Goal: Communication & Community: Answer question/provide support

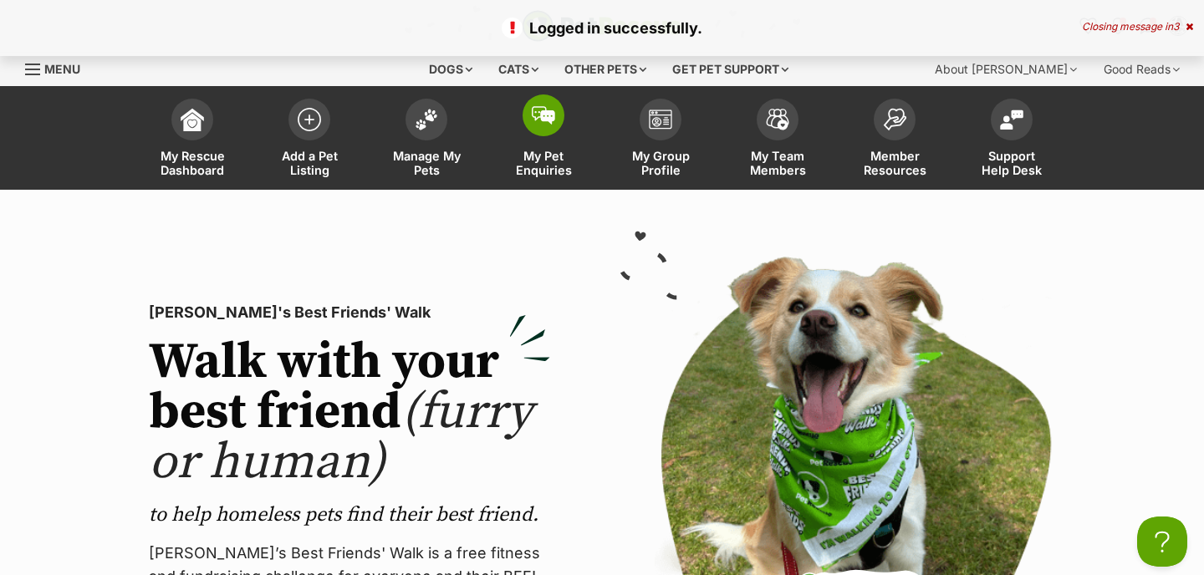
click at [557, 140] on link "My Pet Enquiries" at bounding box center [543, 139] width 117 height 99
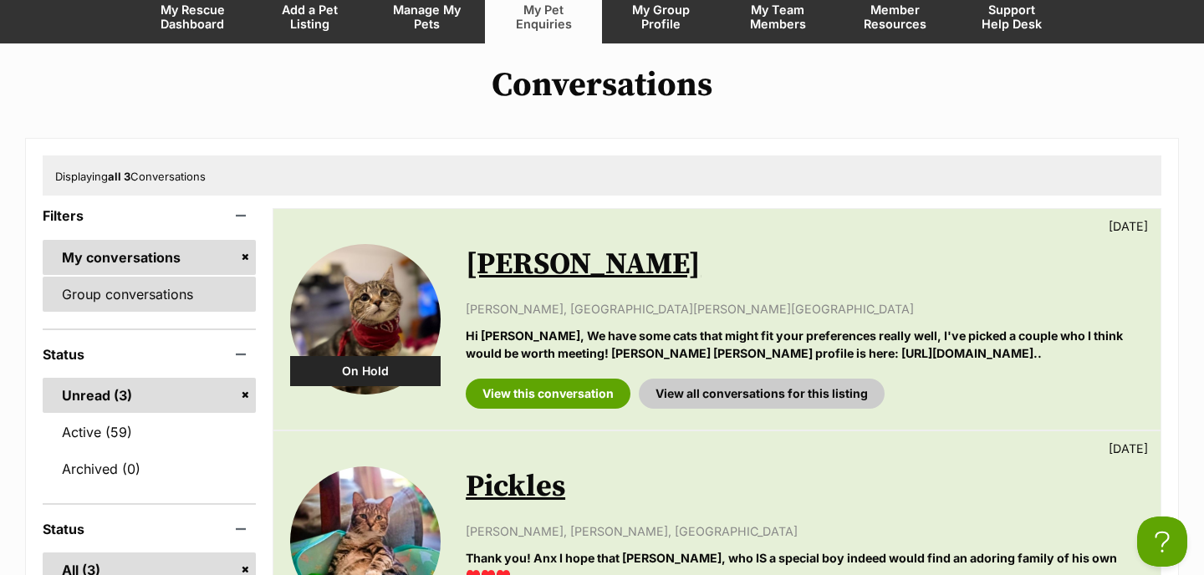
click at [126, 298] on link "Group conversations" at bounding box center [149, 294] width 213 height 35
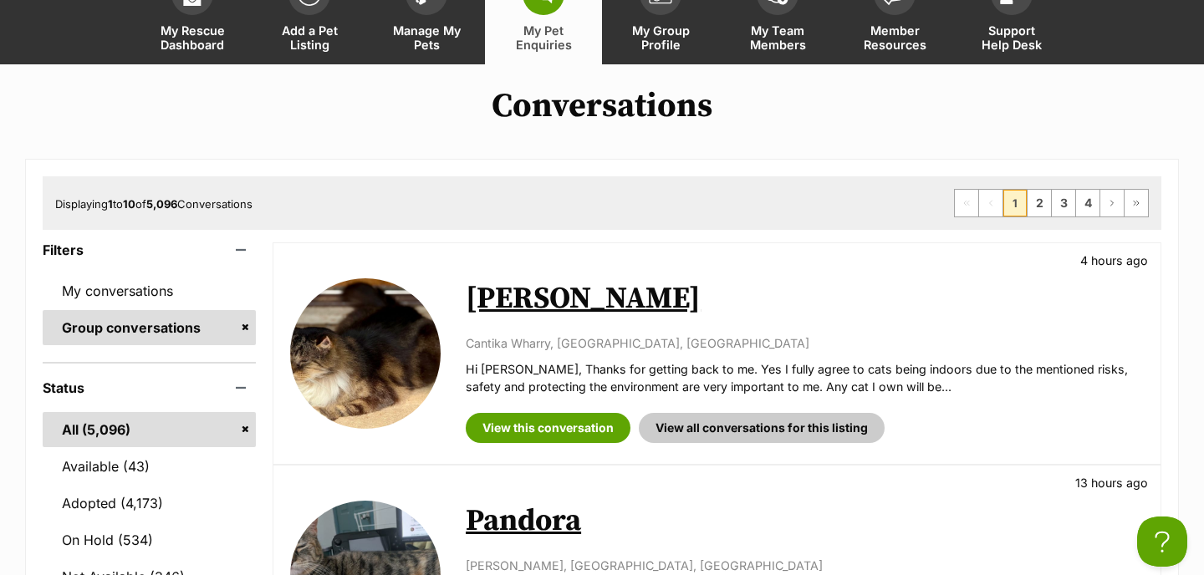
scroll to position [126, 0]
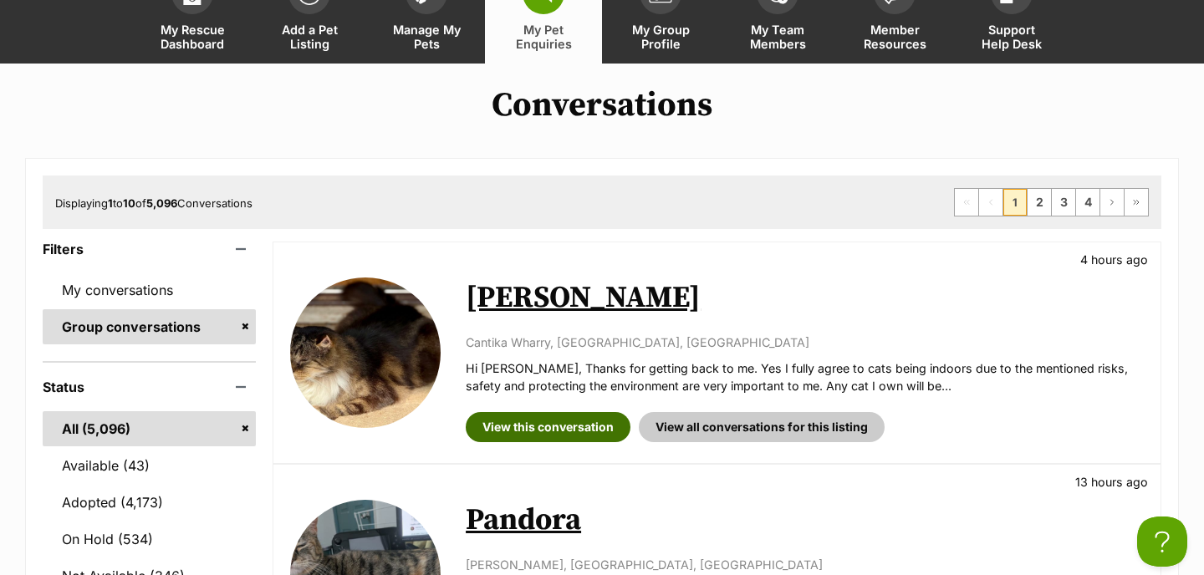
click at [547, 435] on link "View this conversation" at bounding box center [548, 427] width 165 height 30
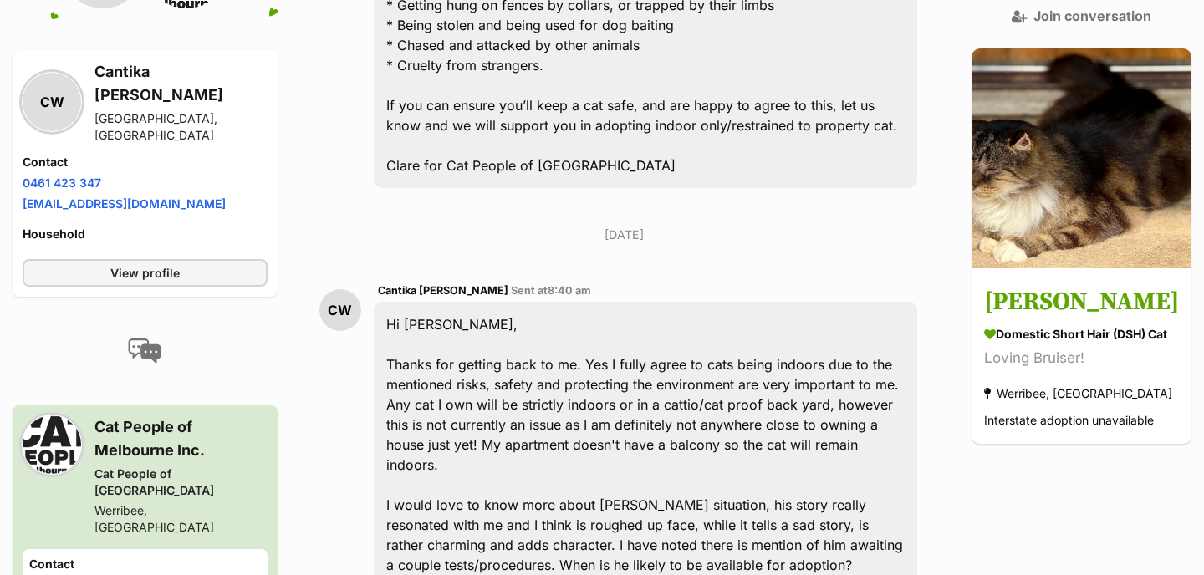
scroll to position [1601, 0]
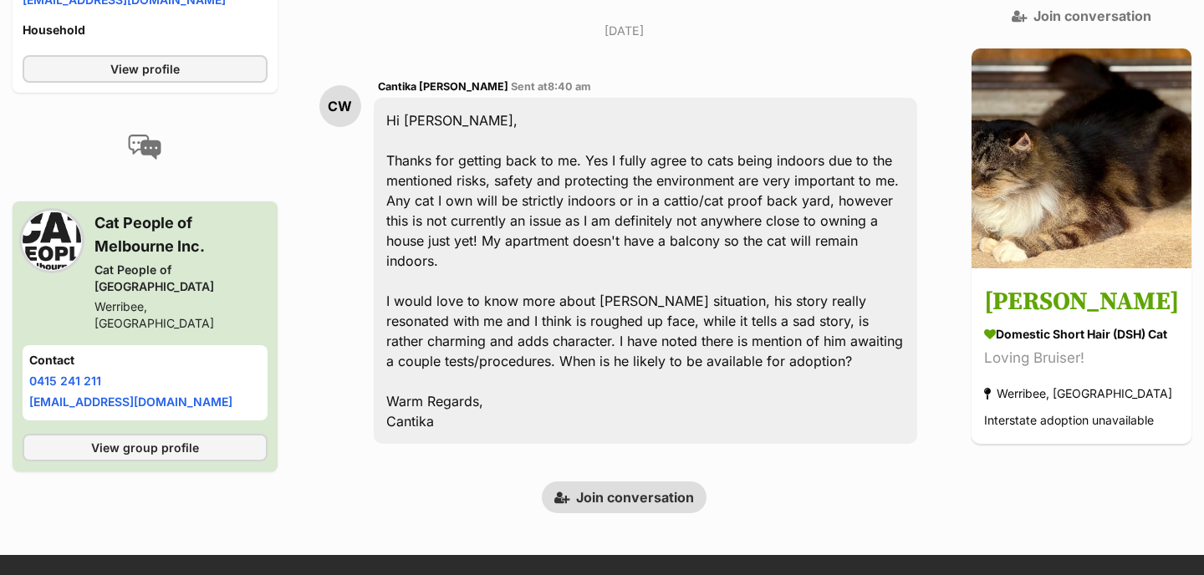
click at [598, 513] on link "Join conversation" at bounding box center [624, 497] width 165 height 32
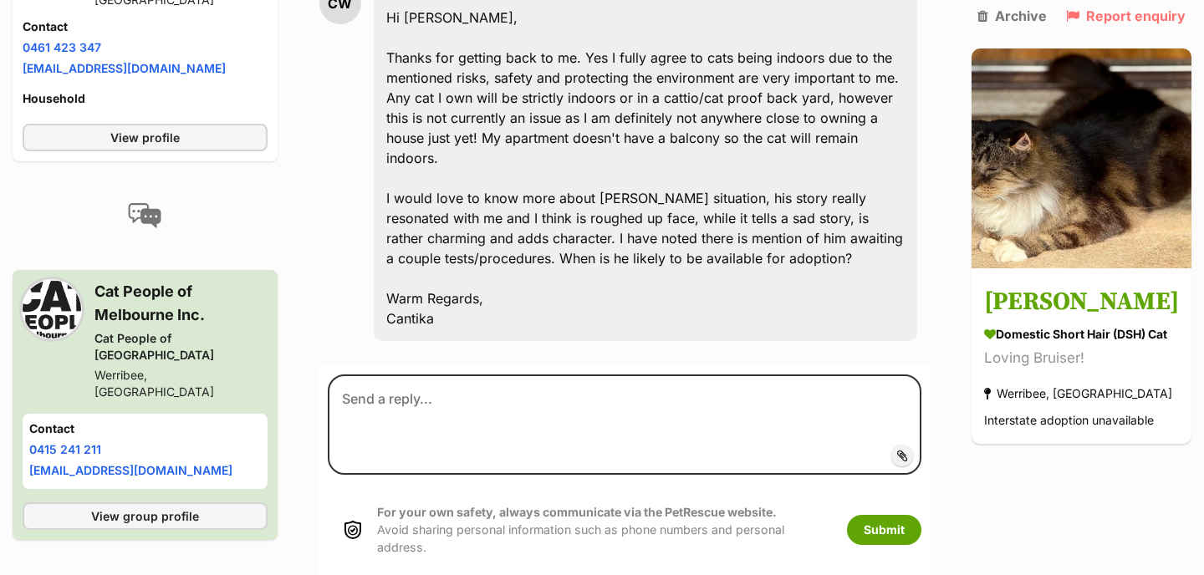
scroll to position [1665, 0]
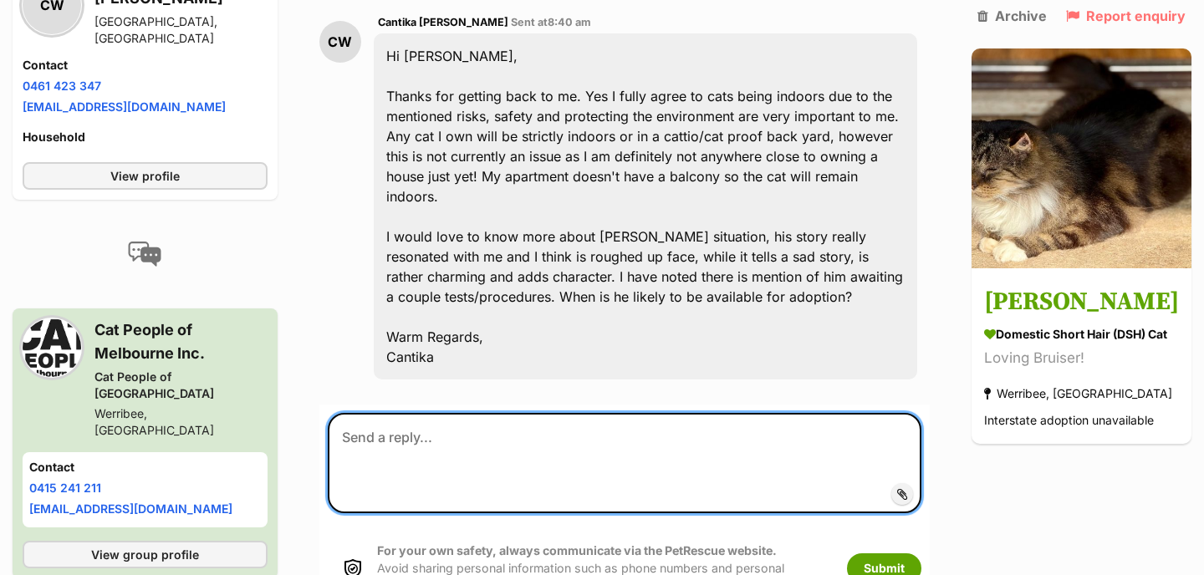
click at [494, 490] on textarea at bounding box center [624, 463] width 593 height 100
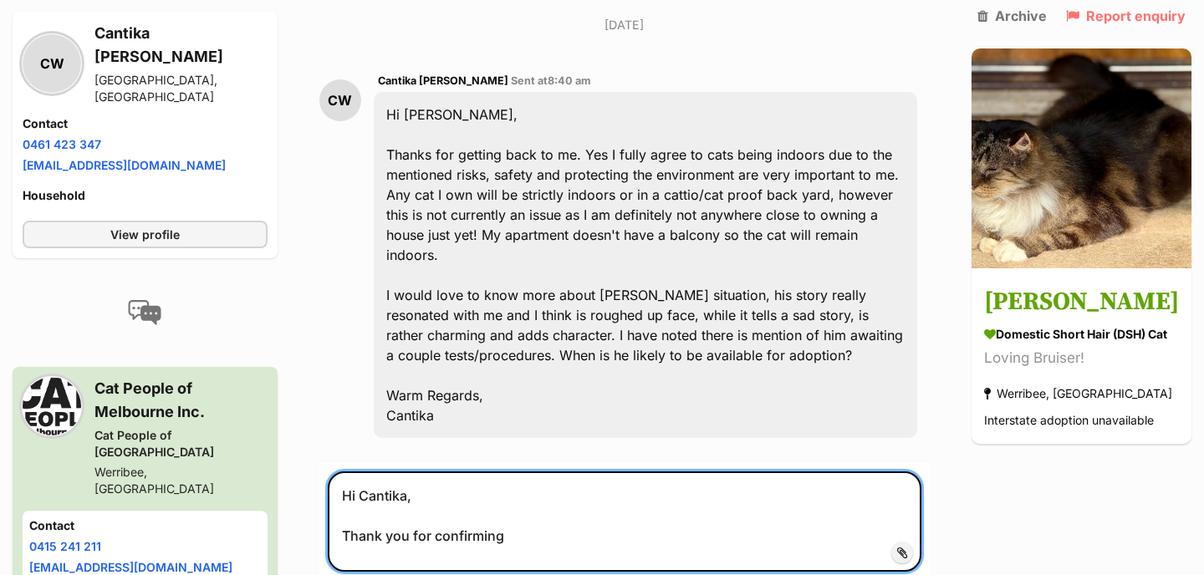
scroll to position [1652, 0]
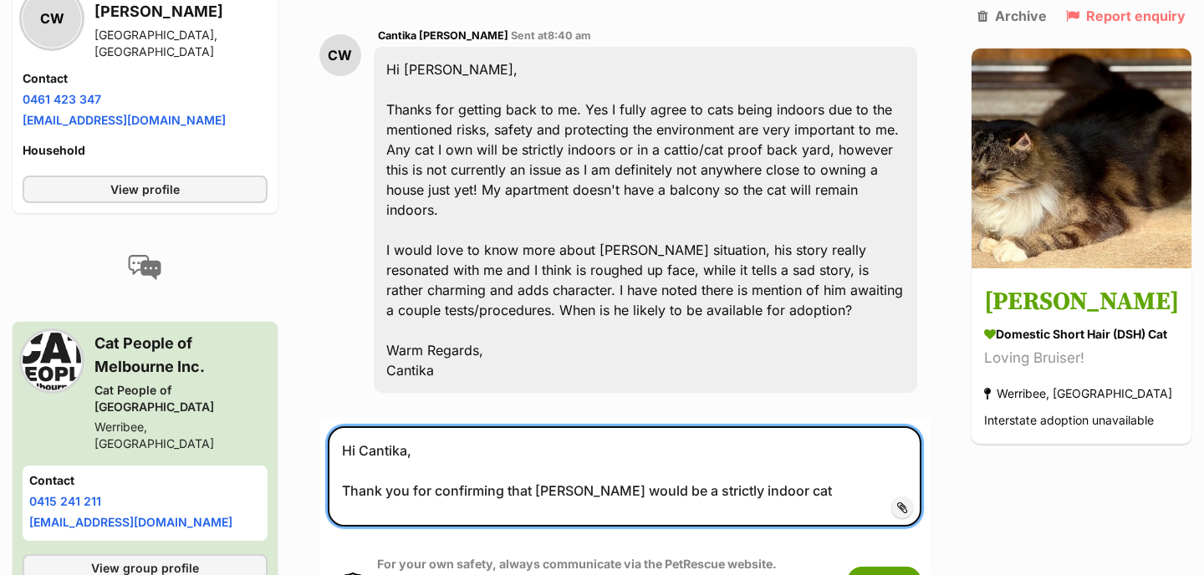
click at [775, 527] on textarea "Hi Cantika, Thank you for confirming that Bartholomew would be a strictly indoo…" at bounding box center [624, 476] width 593 height 100
click at [836, 527] on textarea "Hi Cantika, Thank you for confirming that Bartholomew would be a strictly indoo…" at bounding box center [624, 476] width 593 height 100
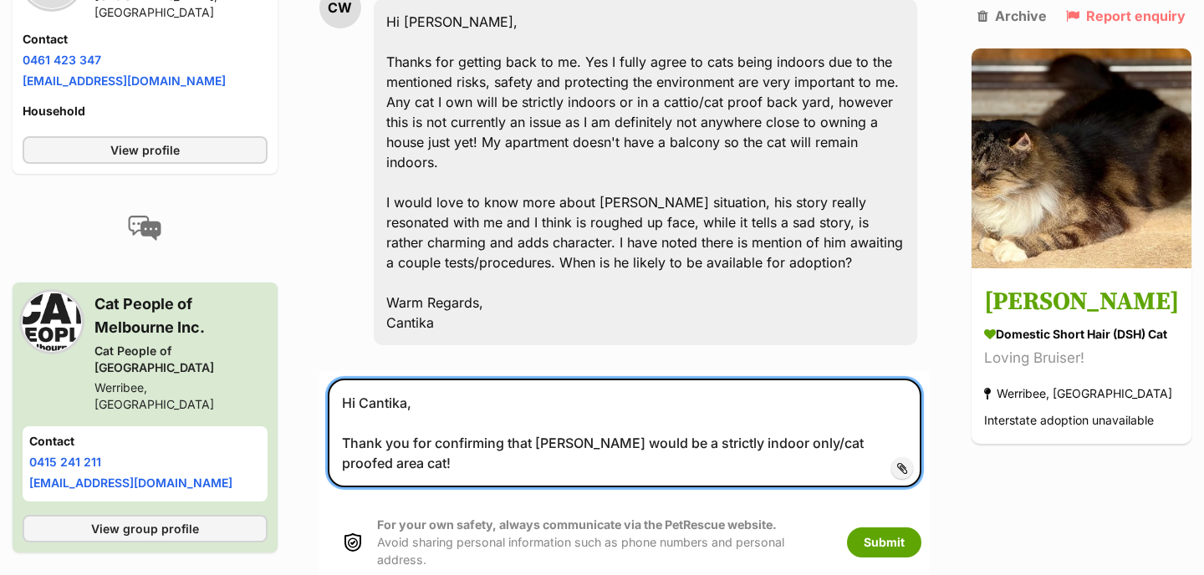
scroll to position [1702, 0]
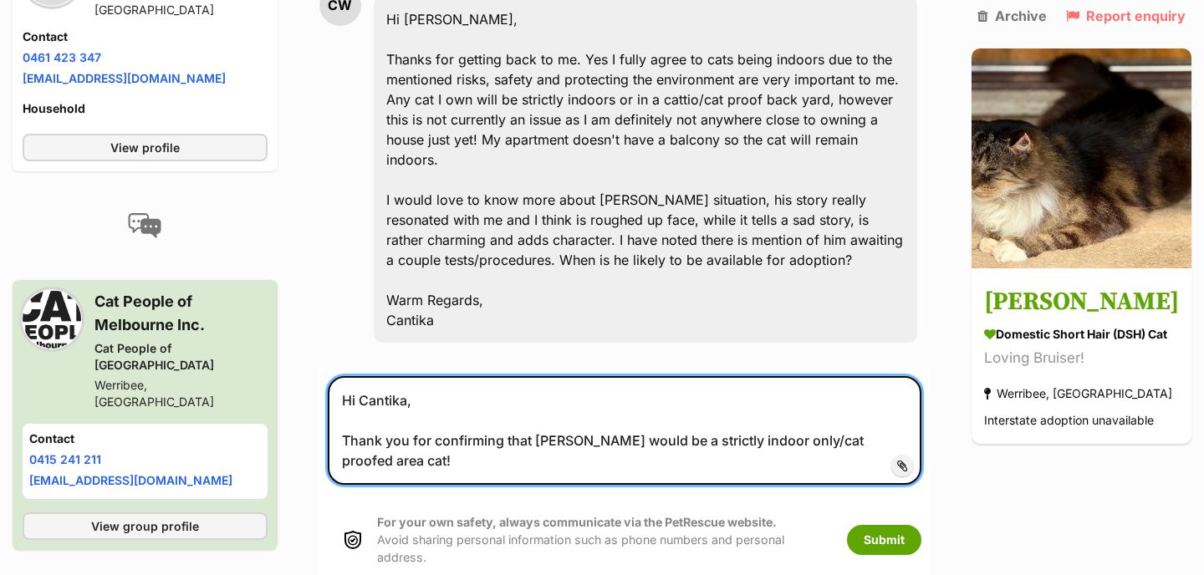
click at [520, 476] on textarea "Hi Cantika, Thank you for confirming that Bartholomew would be a strictly indoo…" at bounding box center [624, 430] width 593 height 109
drag, startPoint x: 334, startPoint y: 481, endPoint x: 542, endPoint y: 506, distance: 209.5
click at [542, 485] on textarea "Hi Cantika, Thank you for confirming that you're on board with Bartholomew woul…" at bounding box center [624, 430] width 593 height 109
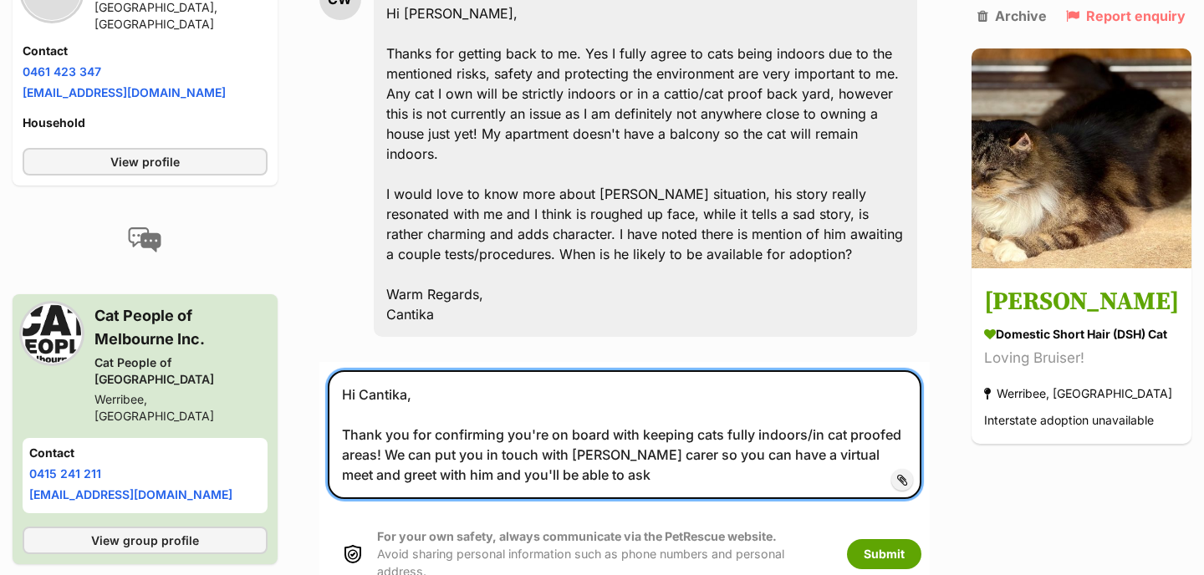
click at [721, 499] on textarea "Hi Cantika, Thank you for confirming you're on board with keeping cats fully in…" at bounding box center [624, 434] width 593 height 129
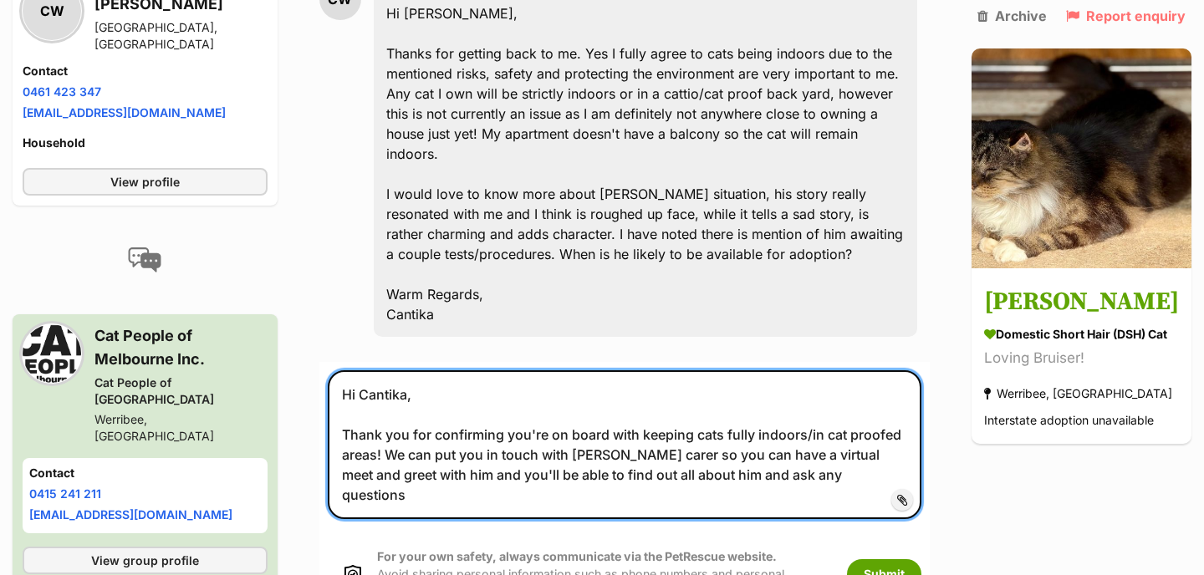
drag, startPoint x: 468, startPoint y: 536, endPoint x: 358, endPoint y: 534, distance: 110.3
click at [358, 519] on textarea "Hi Cantika, Thank you for confirming you're on board with keeping cats fully in…" at bounding box center [624, 444] width 593 height 149
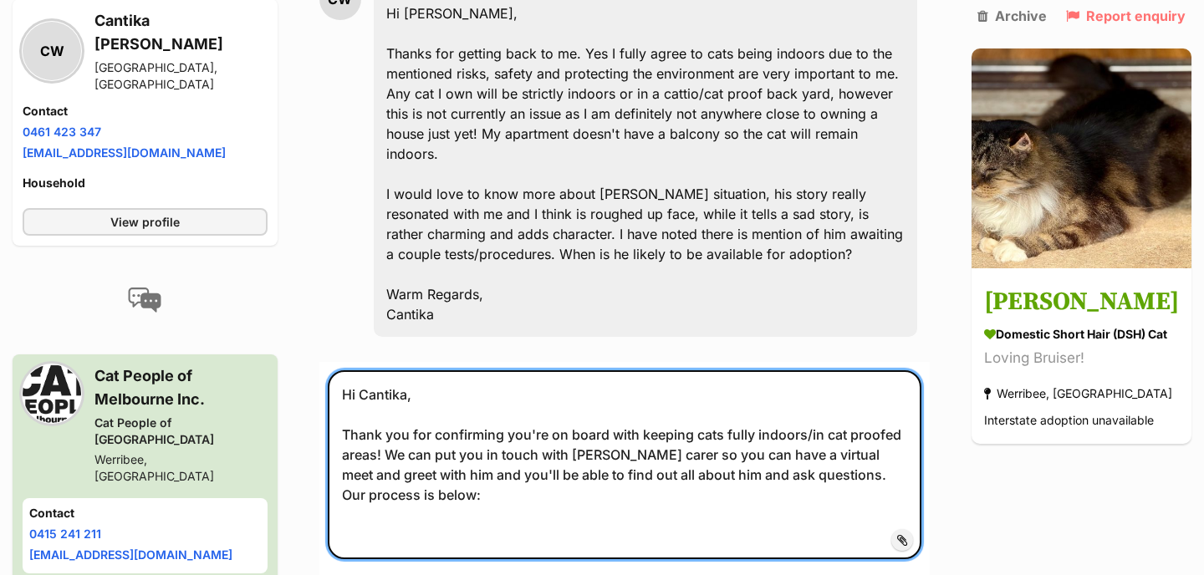
scroll to position [1714, 0]
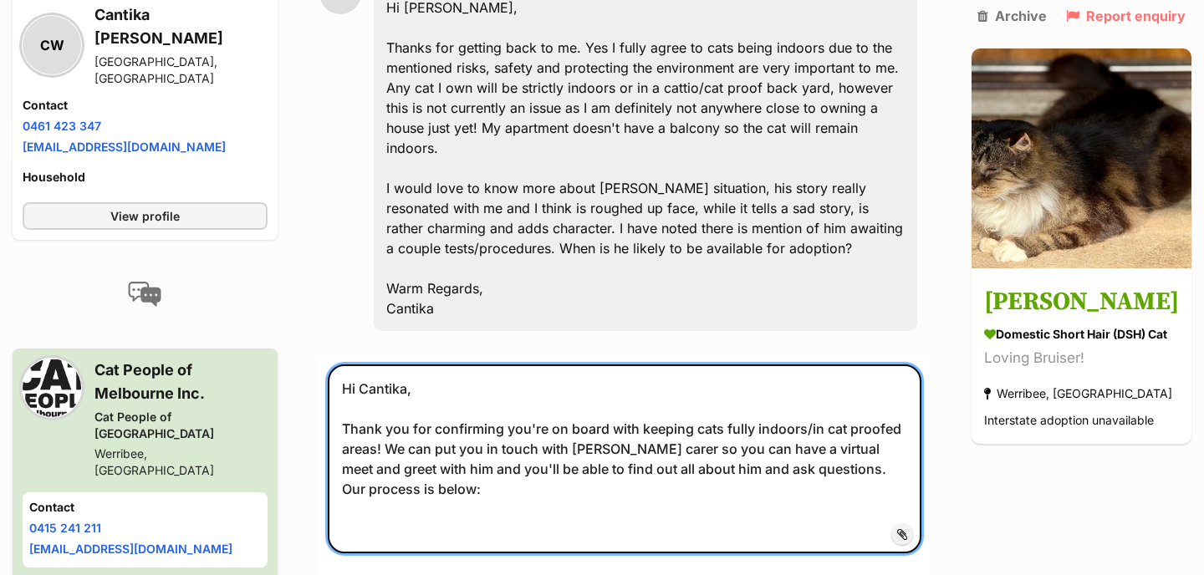
paste textarea "Our process is that our potential adopters have an initial online meet & greet …"
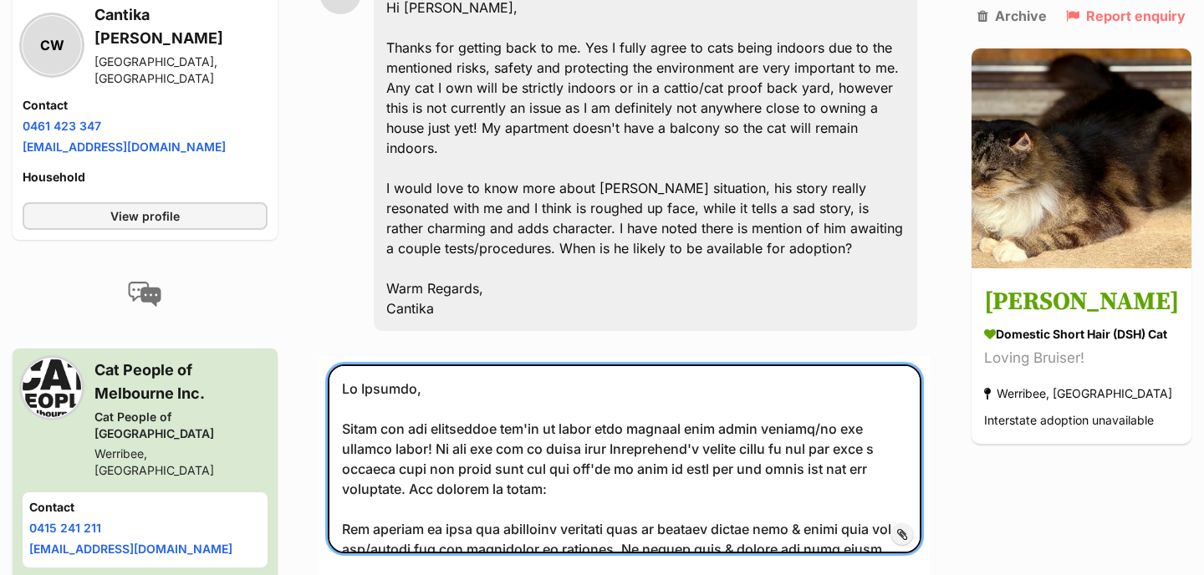
scroll to position [2030, 0]
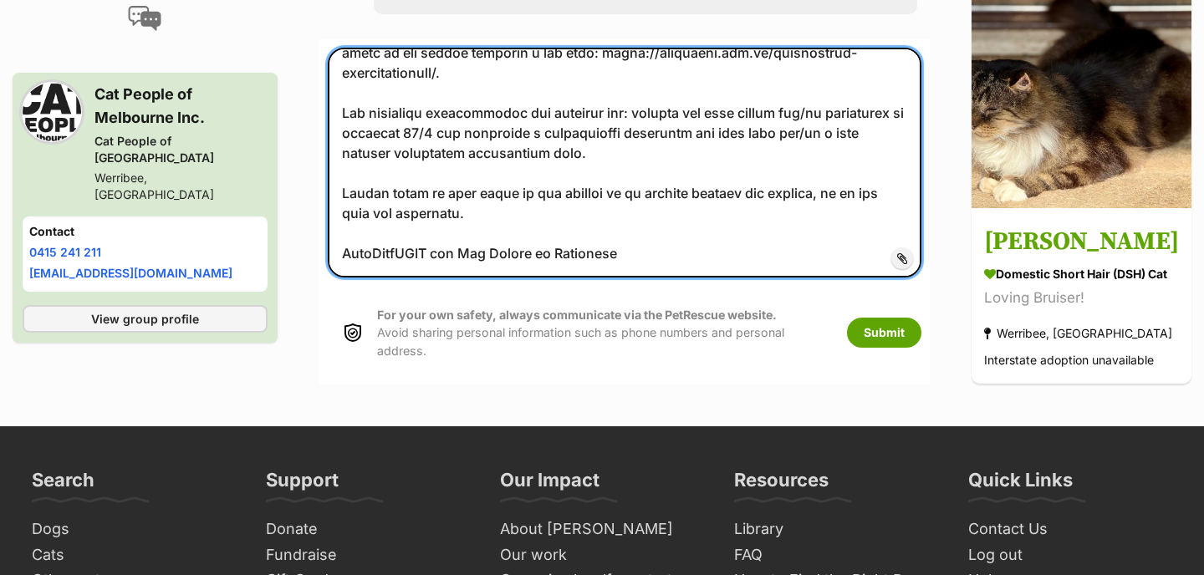
click at [415, 278] on textarea at bounding box center [624, 163] width 593 height 230
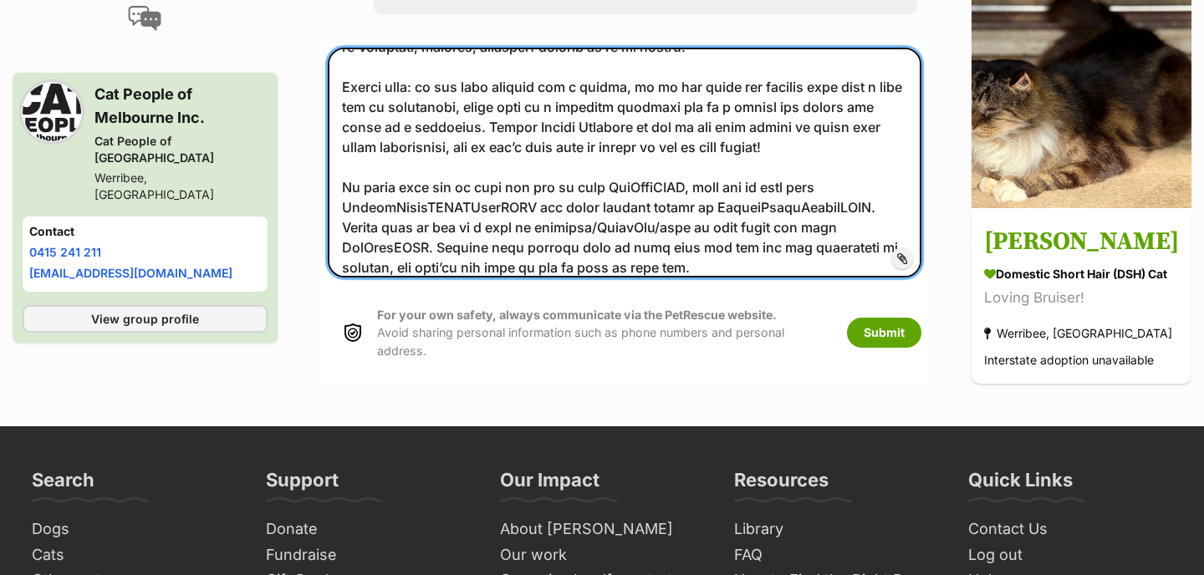
scroll to position [267, 0]
click at [649, 247] on textarea at bounding box center [624, 163] width 593 height 230
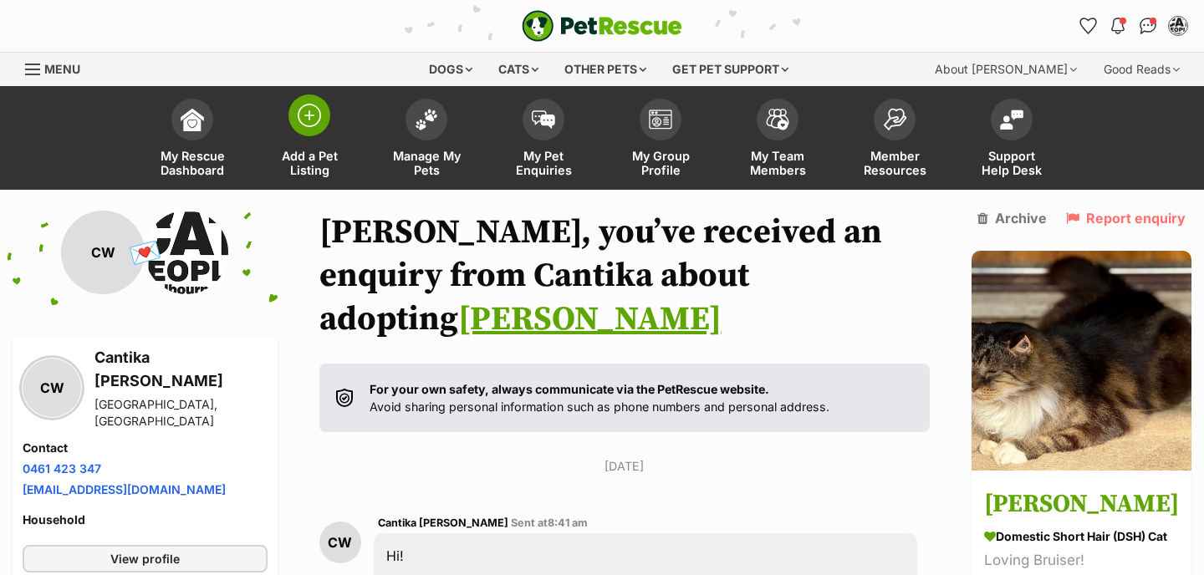
scroll to position [308, 0]
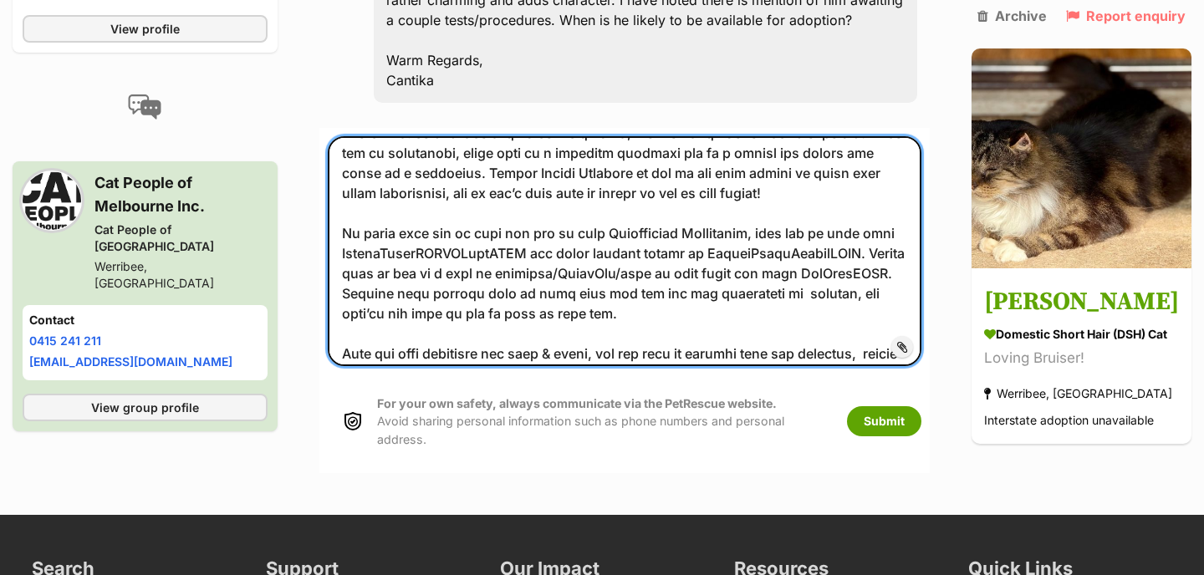
click at [462, 313] on textarea at bounding box center [624, 251] width 593 height 230
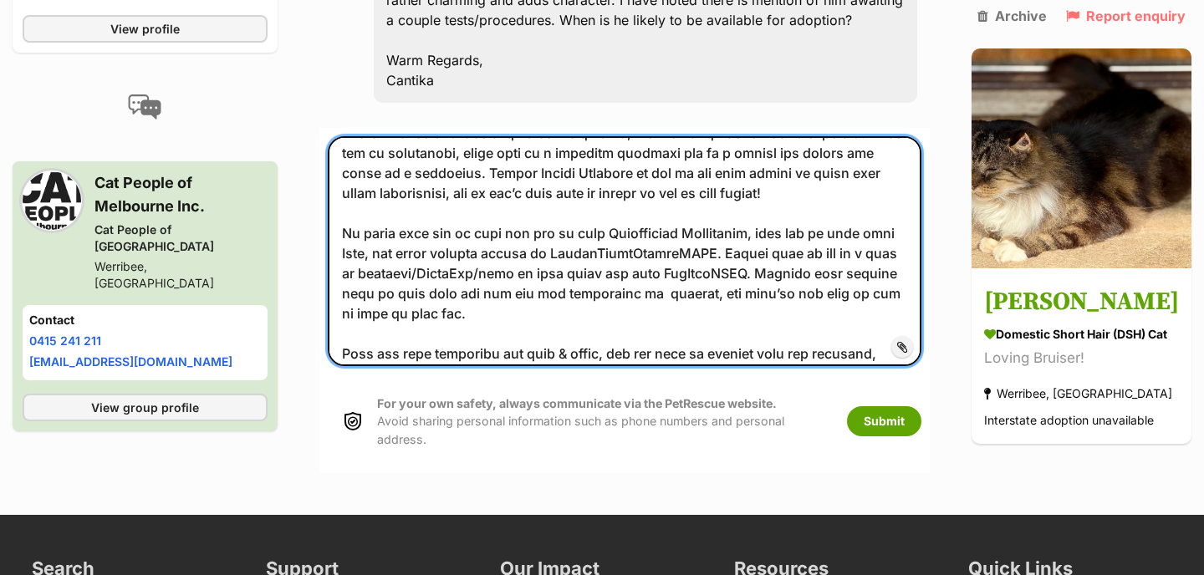
click at [697, 312] on textarea at bounding box center [624, 251] width 593 height 230
paste textarea "0415 241 211"
click at [695, 330] on textarea at bounding box center [624, 251] width 593 height 230
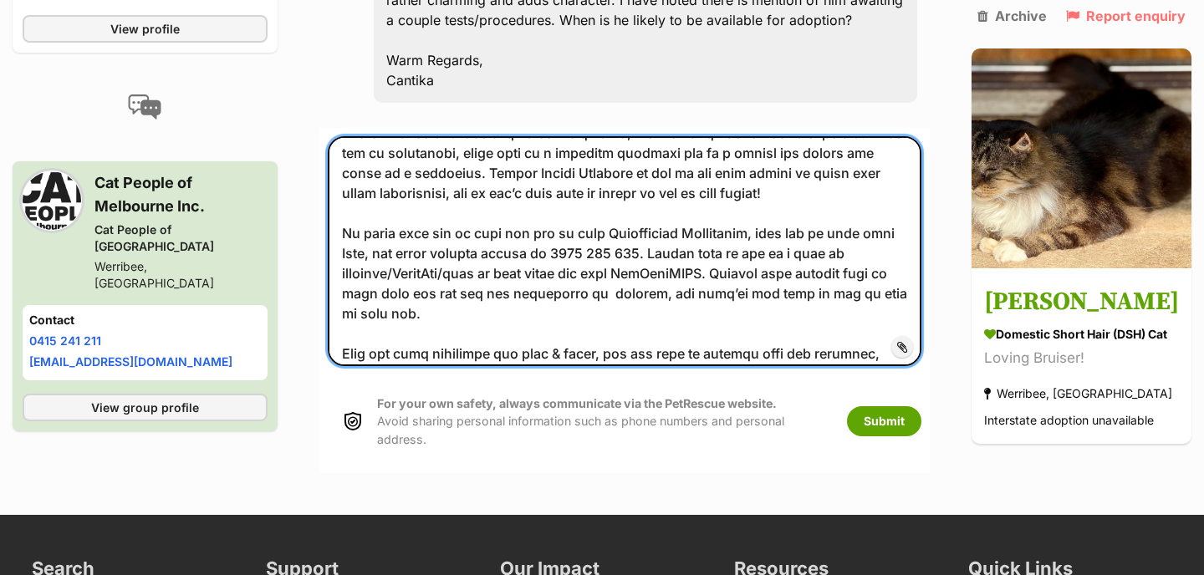
drag, startPoint x: 615, startPoint y: 288, endPoint x: 771, endPoint y: 290, distance: 155.5
click at [771, 290] on textarea at bounding box center [624, 251] width 593 height 230
click at [726, 331] on textarea at bounding box center [624, 251] width 593 height 230
paste textarea "[PERSON_NAME]"
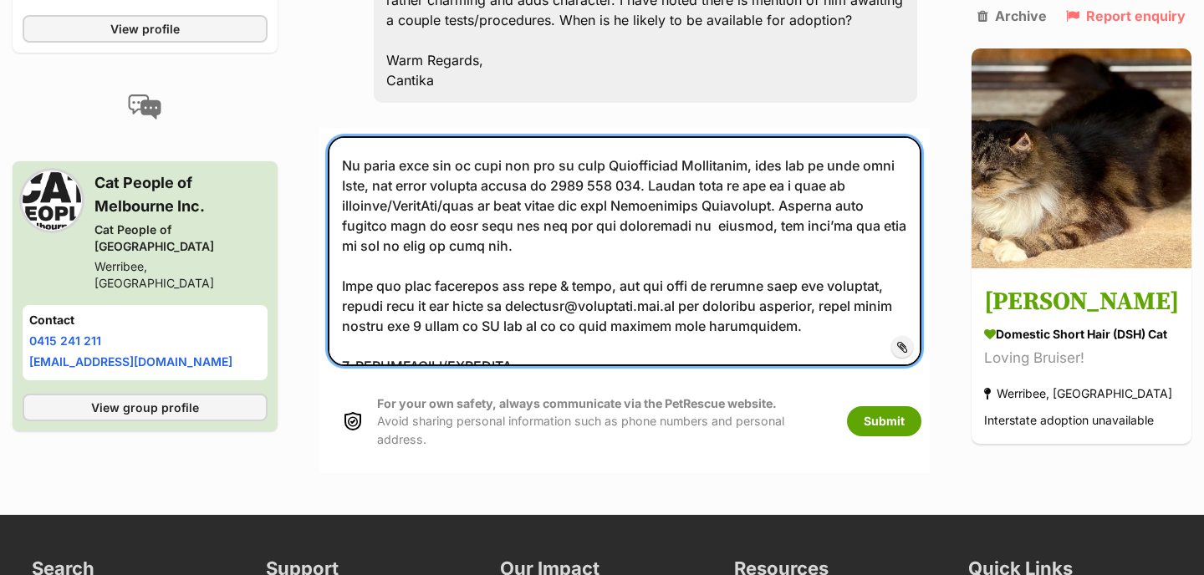
scroll to position [379, 0]
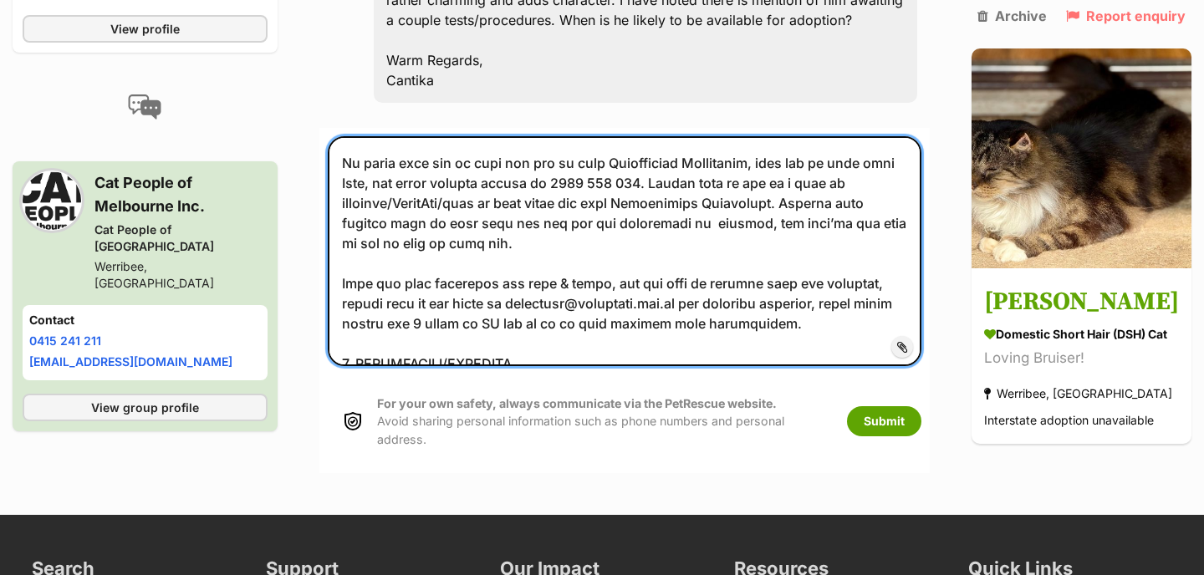
click at [785, 278] on textarea at bounding box center [624, 251] width 593 height 230
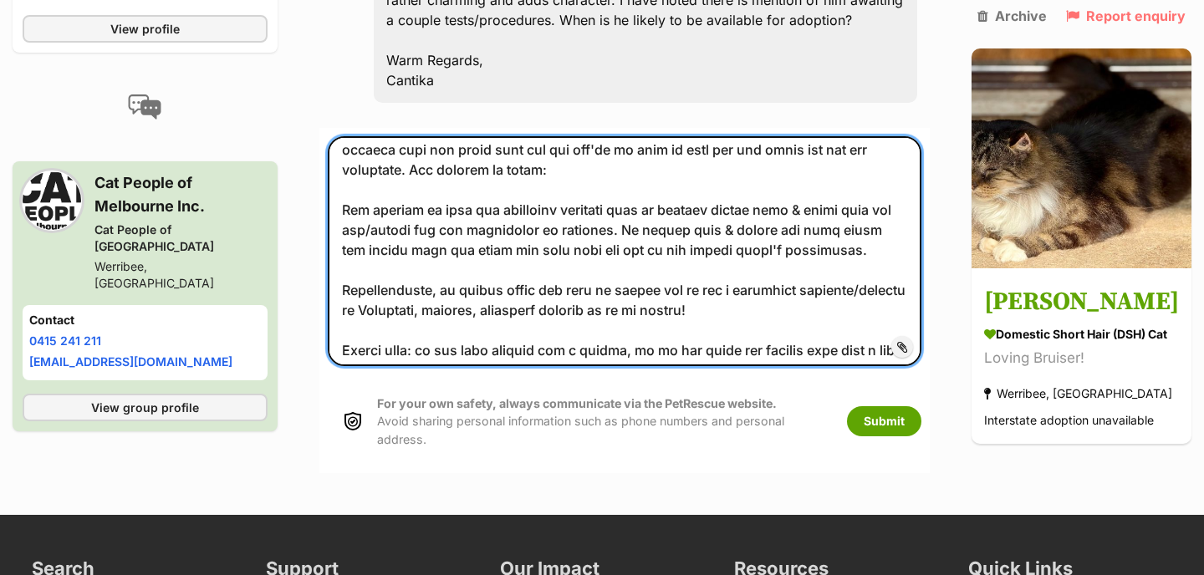
scroll to position [94, 0]
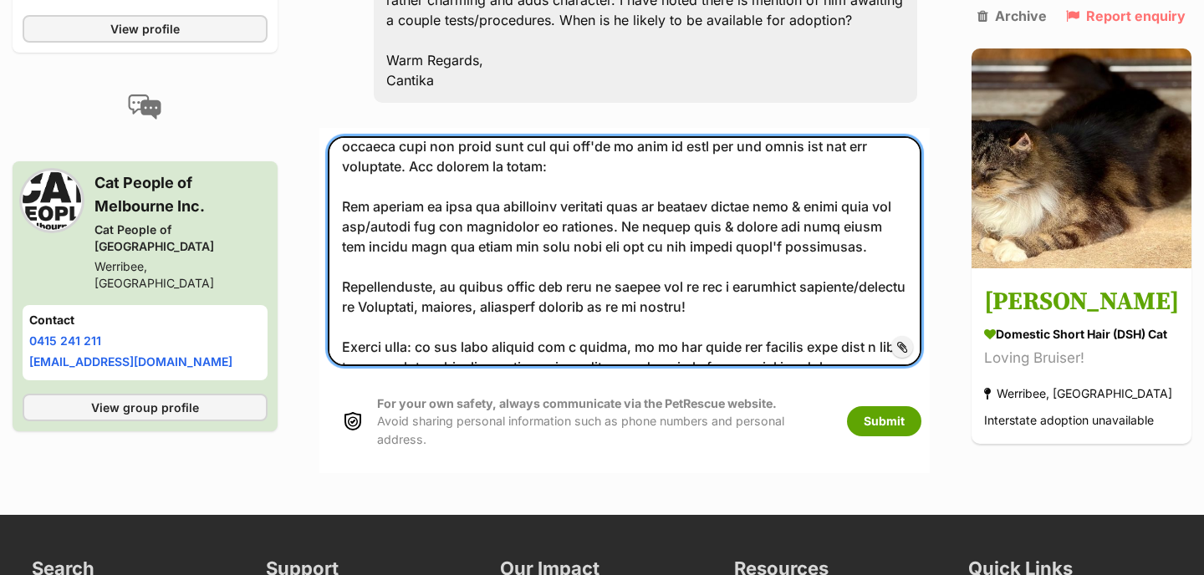
click at [364, 201] on textarea at bounding box center [624, 251] width 593 height 230
click at [371, 204] on textarea at bounding box center [624, 251] width 593 height 230
click at [444, 206] on textarea at bounding box center [624, 251] width 593 height 230
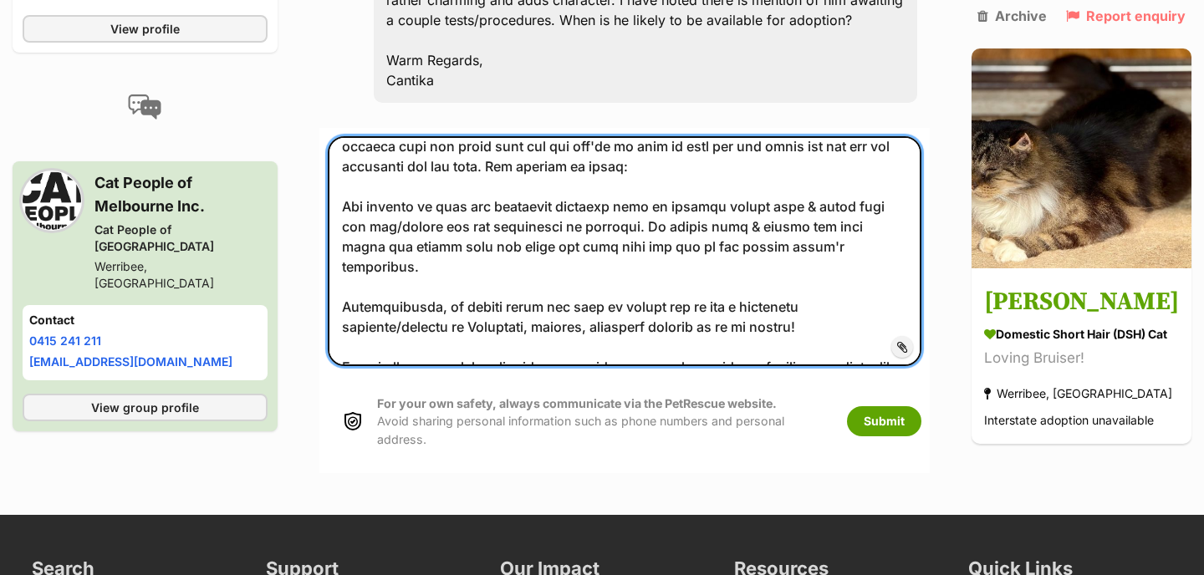
click at [595, 295] on textarea at bounding box center [624, 251] width 593 height 230
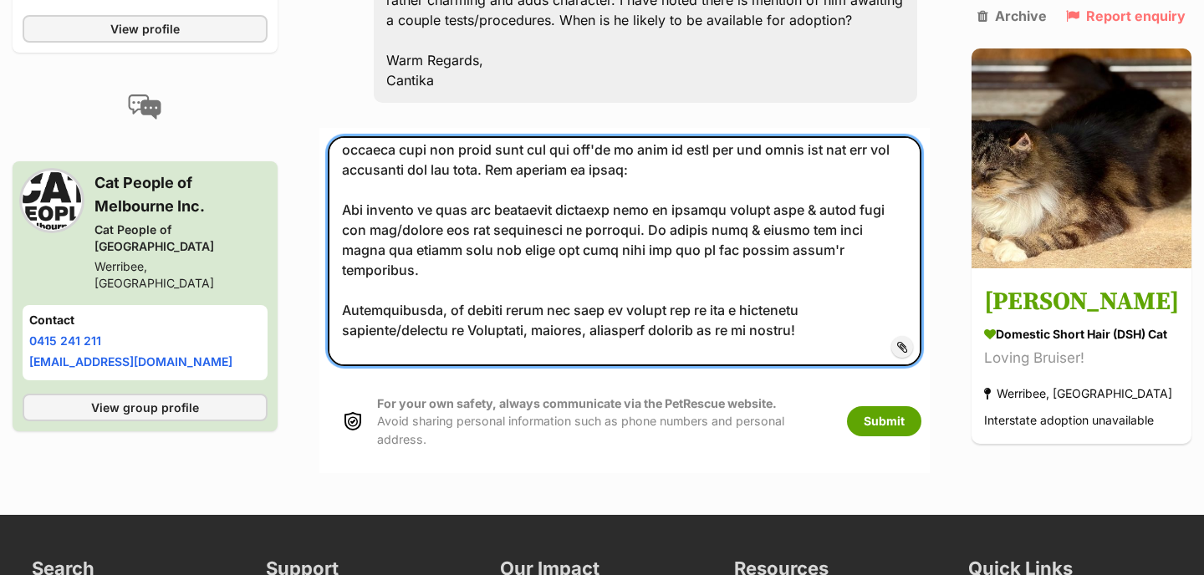
scroll to position [76, 0]
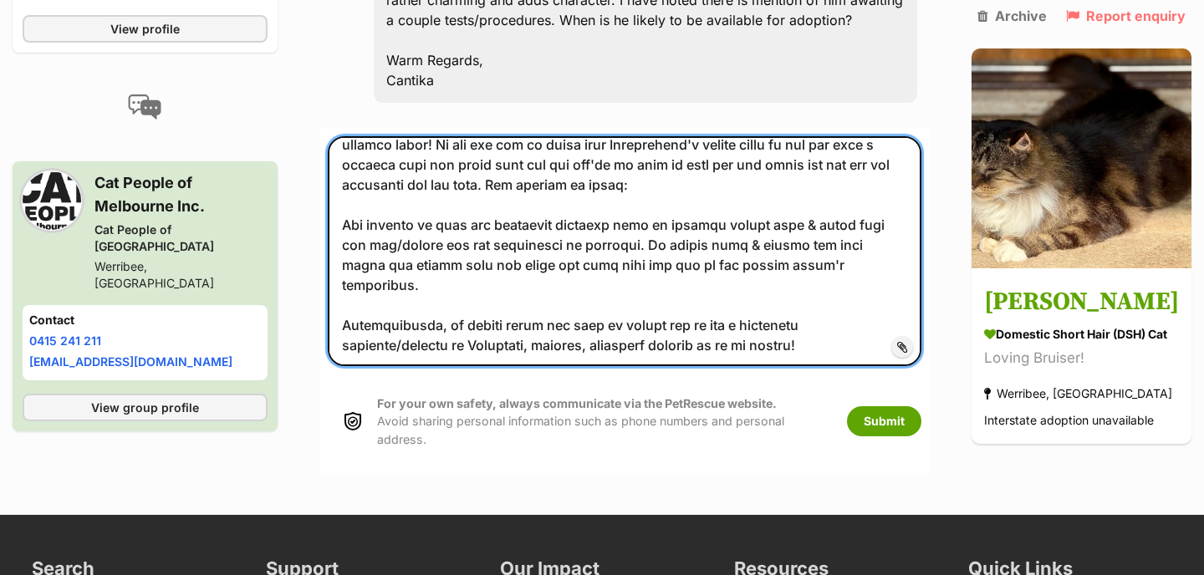
click at [565, 222] on textarea at bounding box center [624, 251] width 593 height 230
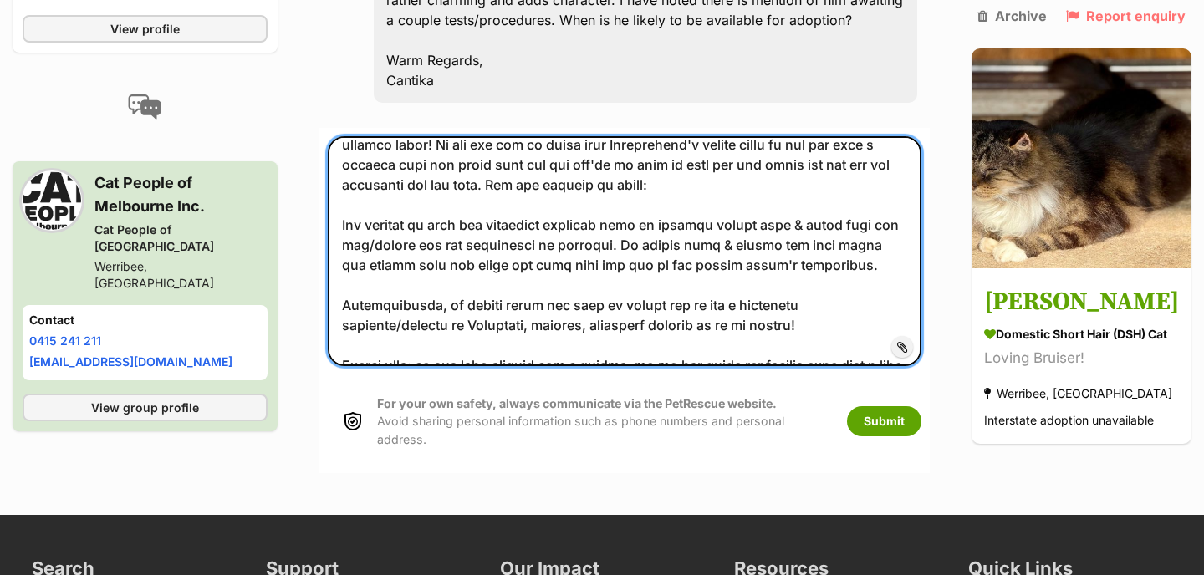
drag, startPoint x: 727, startPoint y: 220, endPoint x: 551, endPoint y: 225, distance: 176.4
click at [551, 225] on textarea at bounding box center [624, 251] width 593 height 230
click at [657, 222] on textarea at bounding box center [624, 251] width 593 height 230
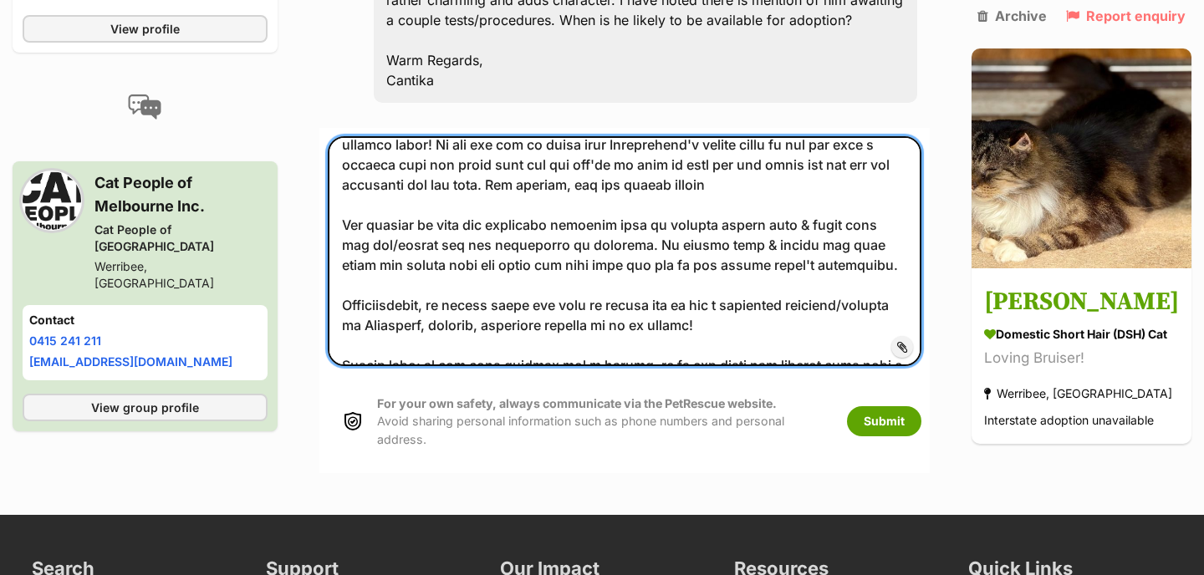
click at [810, 227] on textarea at bounding box center [624, 251] width 593 height 230
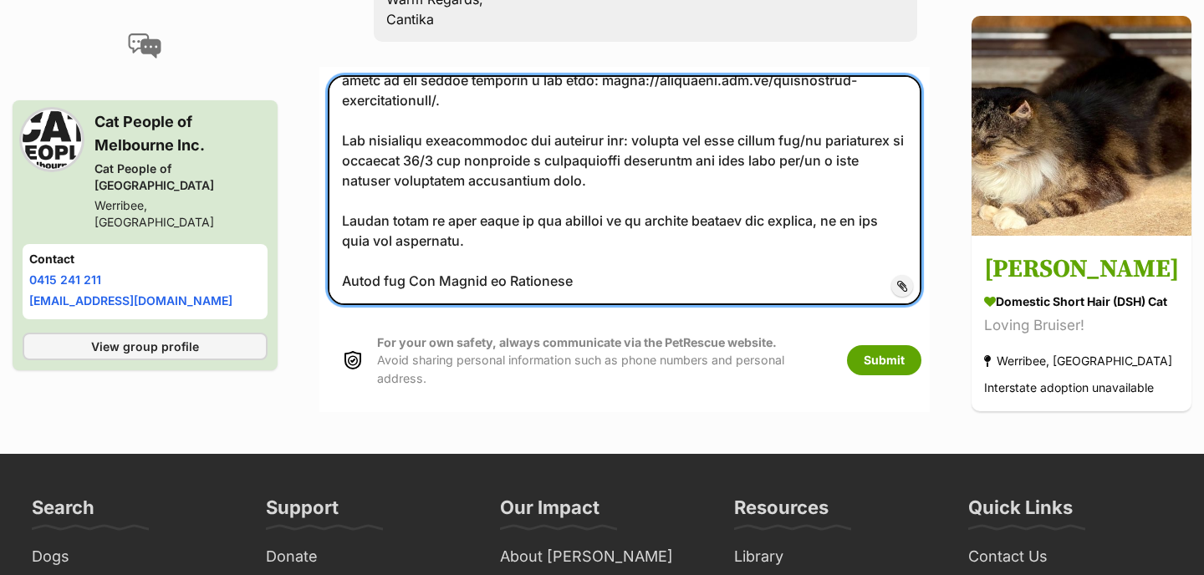
scroll to position [2019, 0]
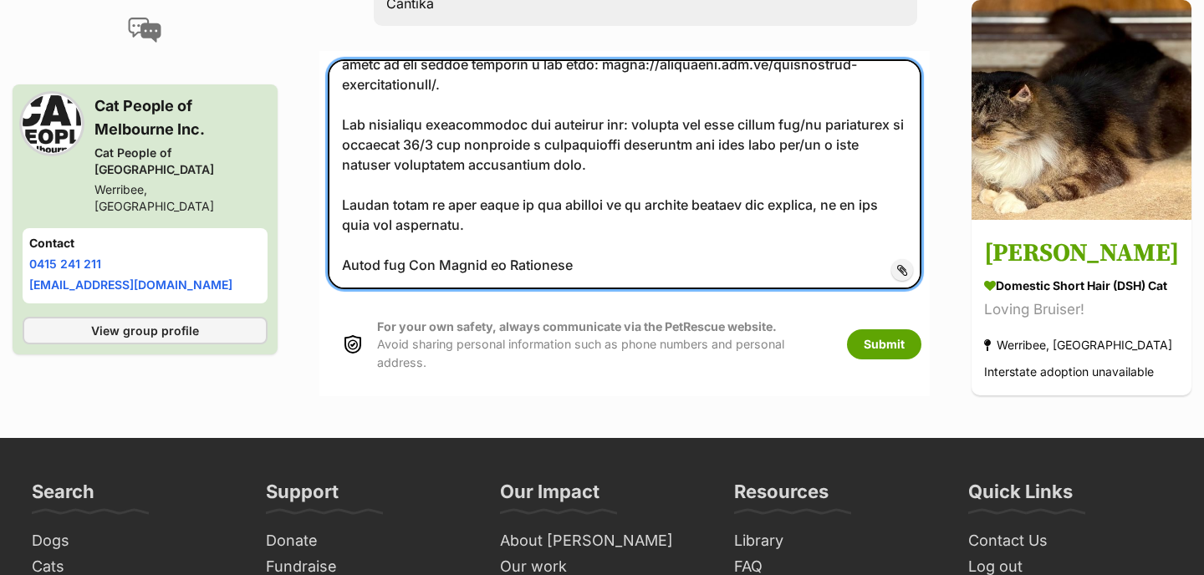
type textarea "Hi Cantika, Thank you for confirming you're on board with keeping cats fully in…"
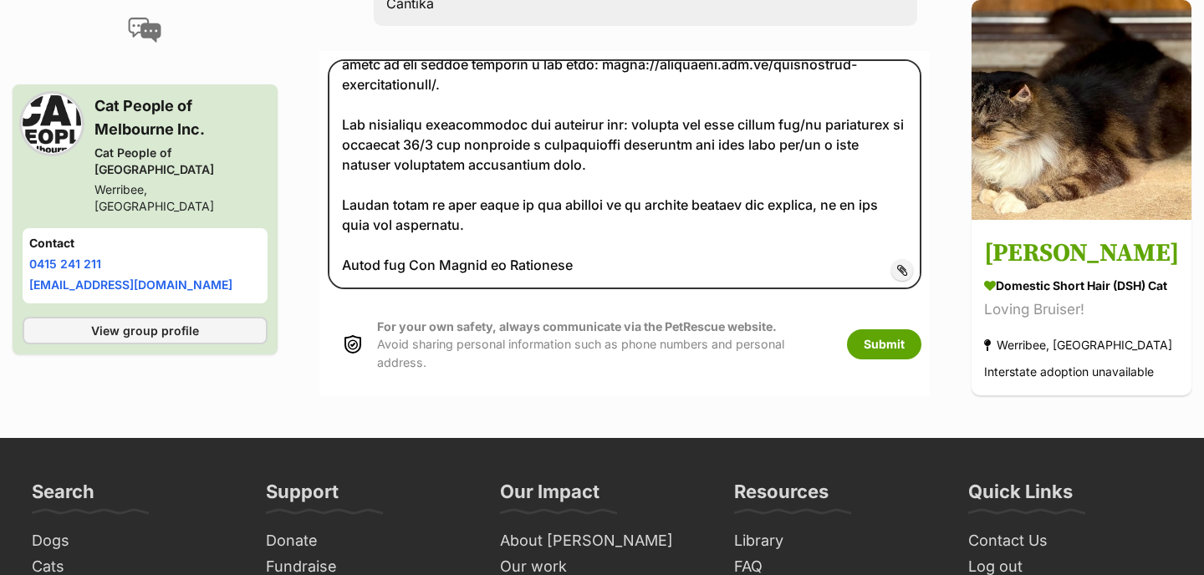
click at [914, 277] on span "Add attachment" at bounding box center [958, 269] width 89 height 13
click at [0, 0] on input "Add attachment" at bounding box center [0, 0] width 0 height 0
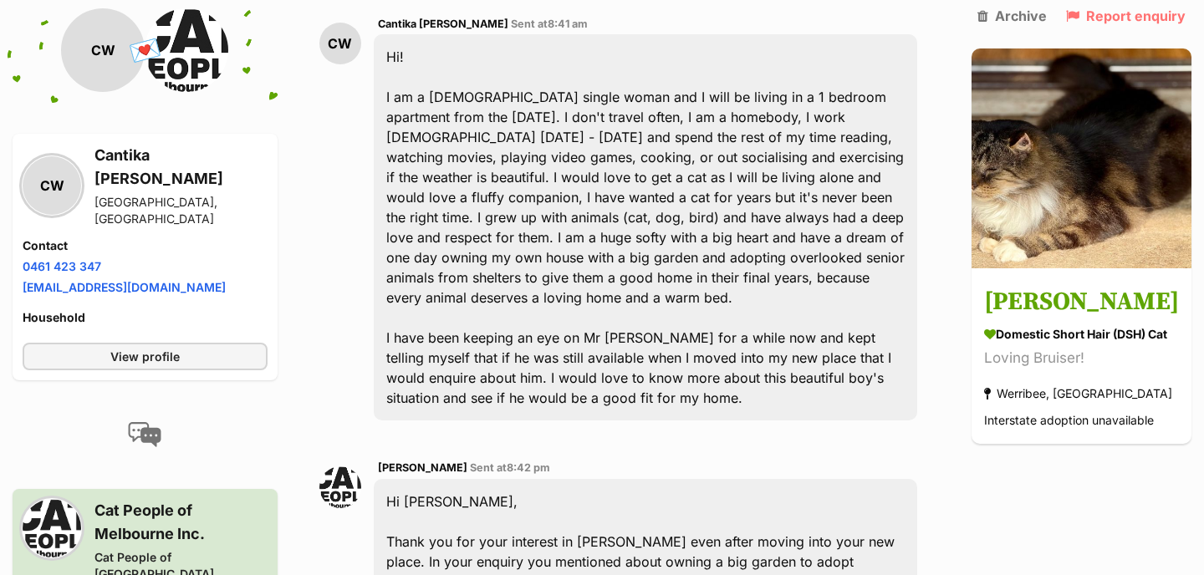
scroll to position [488, 0]
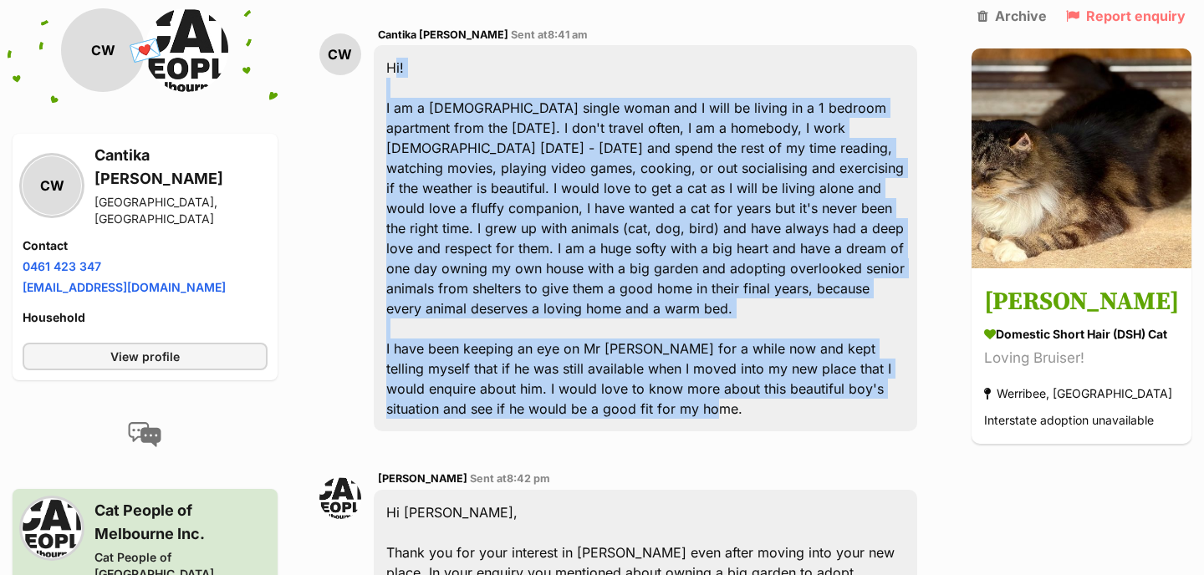
drag, startPoint x: 379, startPoint y: 64, endPoint x: 761, endPoint y: 416, distance: 519.9
click at [761, 416] on div "Hi! I am a 28 year old single woman and I will be living in a 1 bedroom apartme…" at bounding box center [645, 238] width 543 height 386
copy div "Hi! I am a 28 year old single woman and I will be living in a 1 bedroom apartme…"
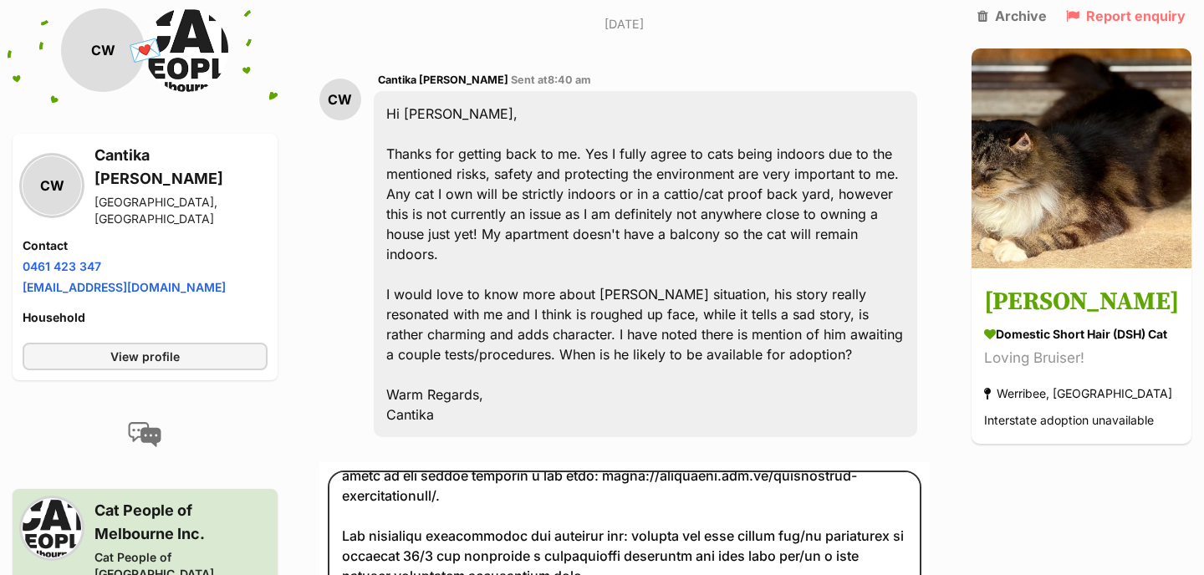
scroll to position [1613, 0]
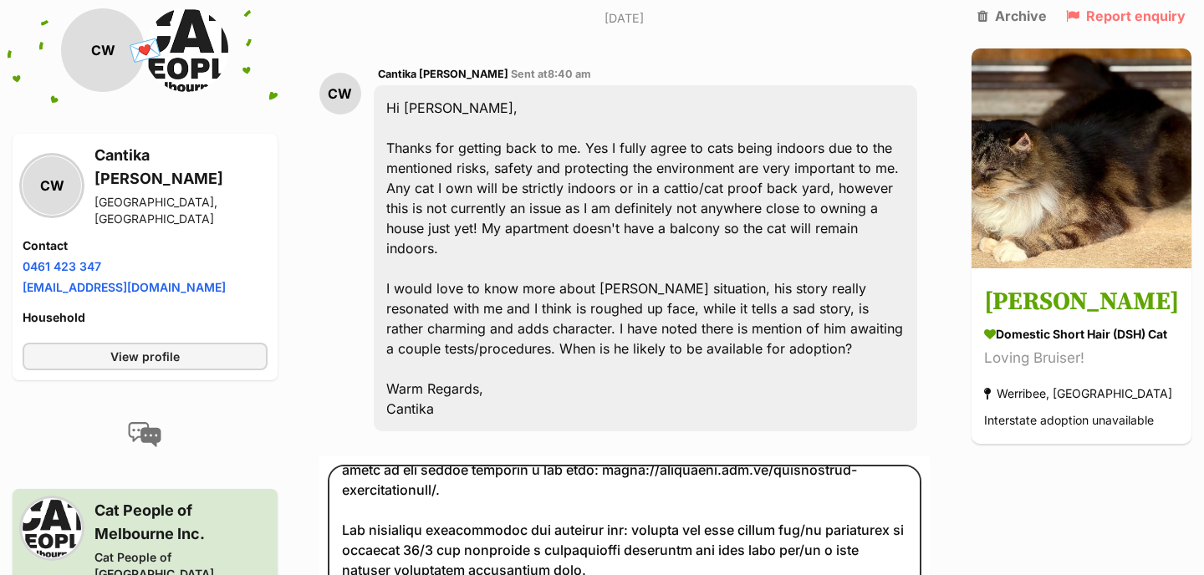
drag, startPoint x: 960, startPoint y: 1, endPoint x: 376, endPoint y: 163, distance: 605.6
click at [376, 163] on div "Hi Clare, Thanks for getting back to me. Yes I fully agree to cats being indoor…" at bounding box center [645, 258] width 543 height 346
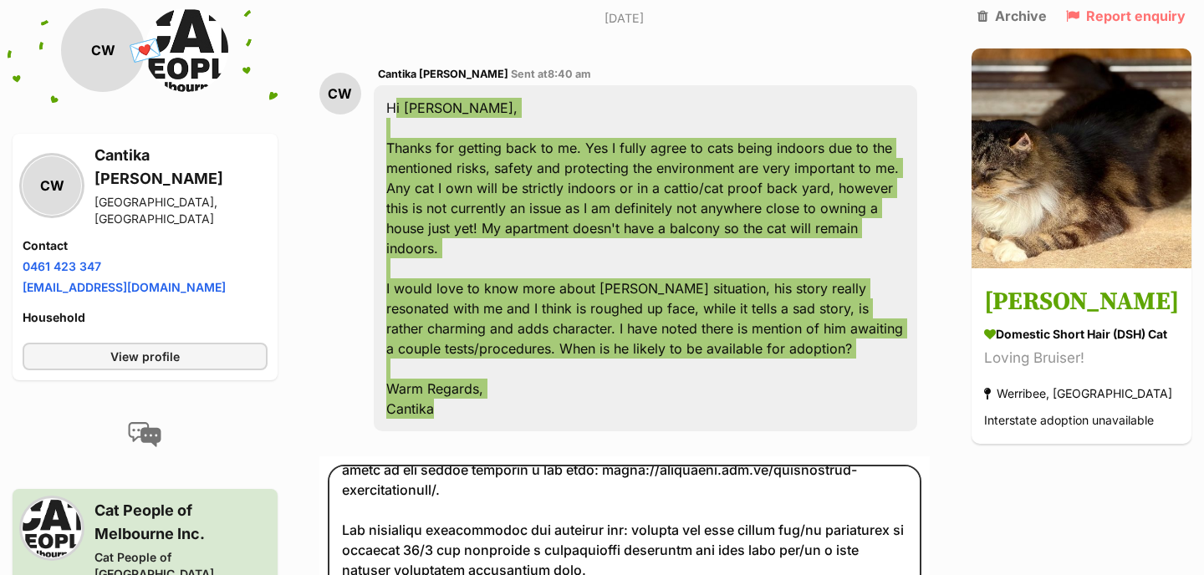
drag, startPoint x: 376, startPoint y: 163, endPoint x: 508, endPoint y: 476, distance: 339.4
click at [508, 444] on div "CW Cantika Wharry Sent at 8:40 am Hi Clare, Thanks for getting back to me. Yes …" at bounding box center [624, 248] width 610 height 392
copy div "Hi Clare, Thanks for getting back to me. Yes I fully agree to cats being indoor…"
drag, startPoint x: 508, startPoint y: 476, endPoint x: 833, endPoint y: 239, distance: 401.4
click at [833, 239] on div "Hi Clare, Thanks for getting back to me. Yes I fully agree to cats being indoor…" at bounding box center [645, 258] width 543 height 346
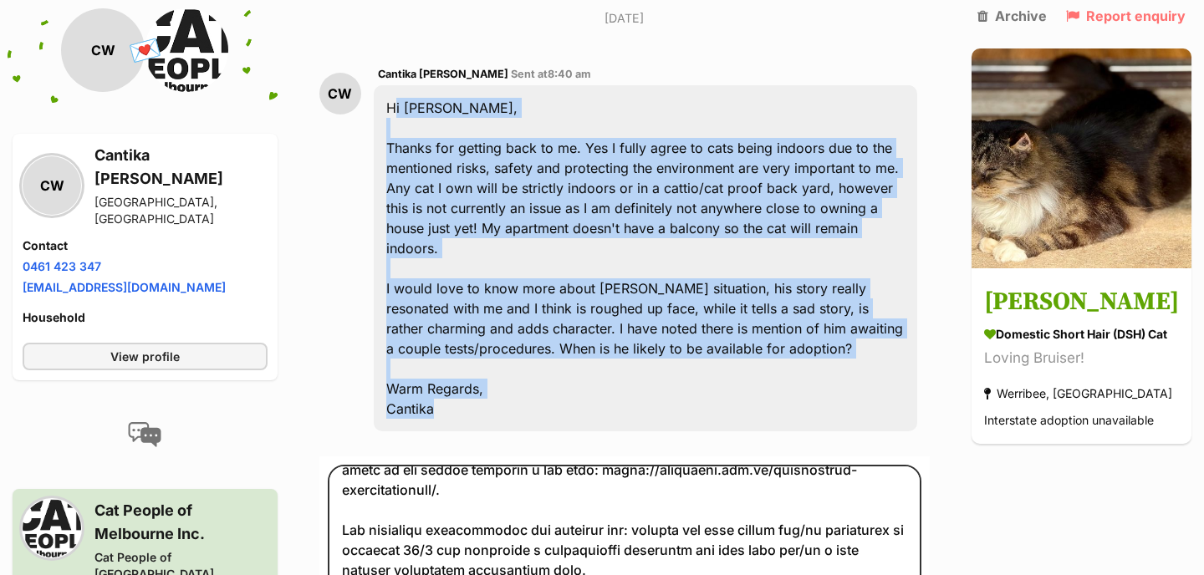
click at [864, 239] on div "Hi Clare, Thanks for getting back to me. Yes I fully agree to cats being indoor…" at bounding box center [645, 258] width 543 height 346
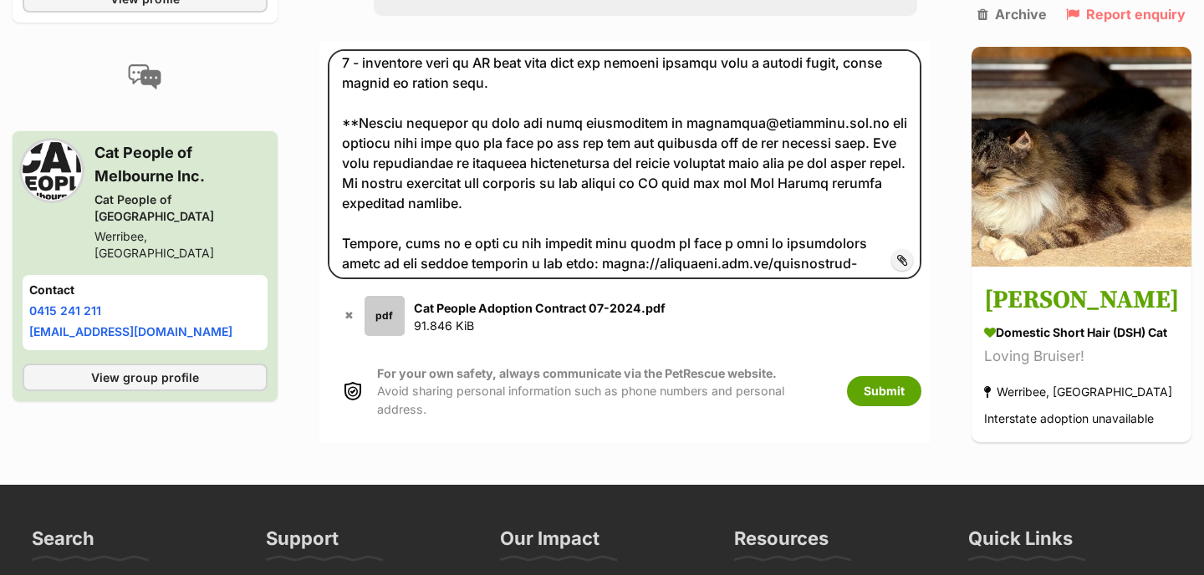
scroll to position [1111, 0]
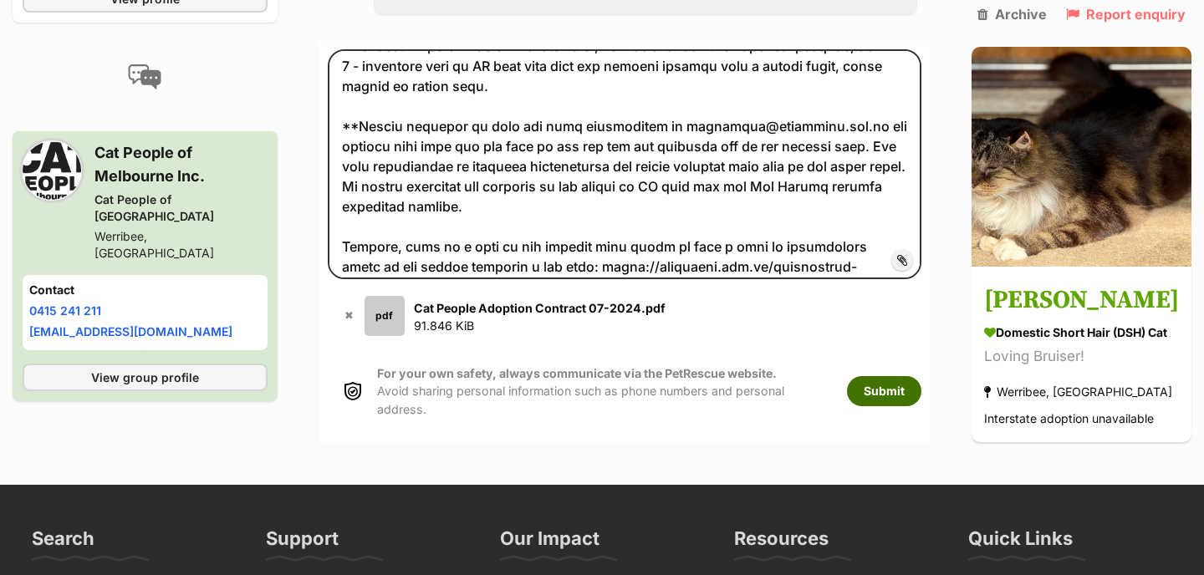
click at [847, 406] on button "Submit" at bounding box center [884, 391] width 74 height 30
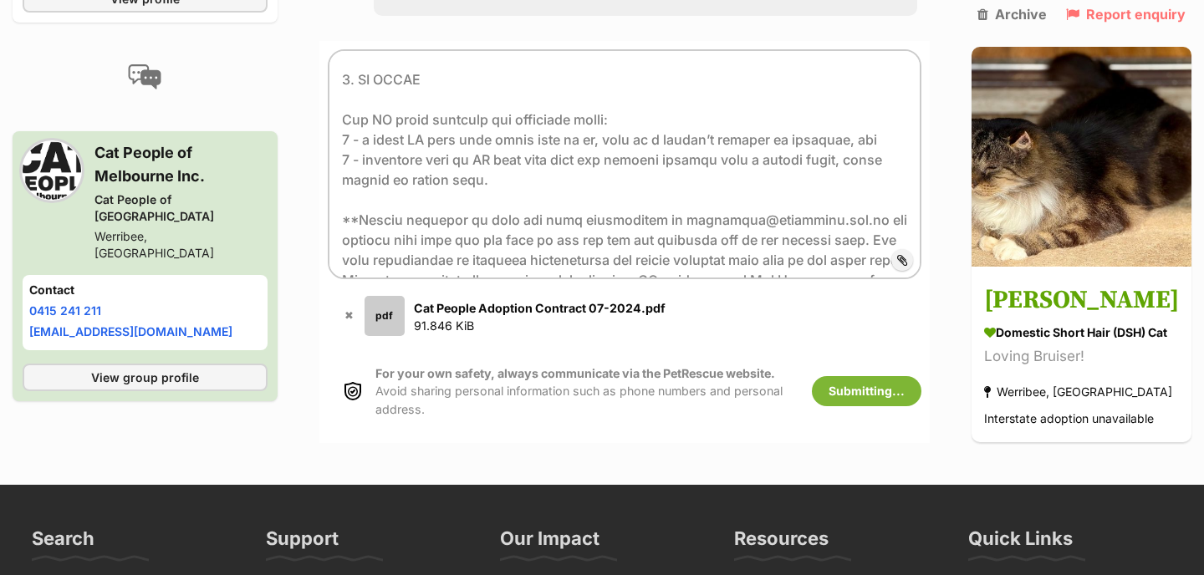
scroll to position [734, 0]
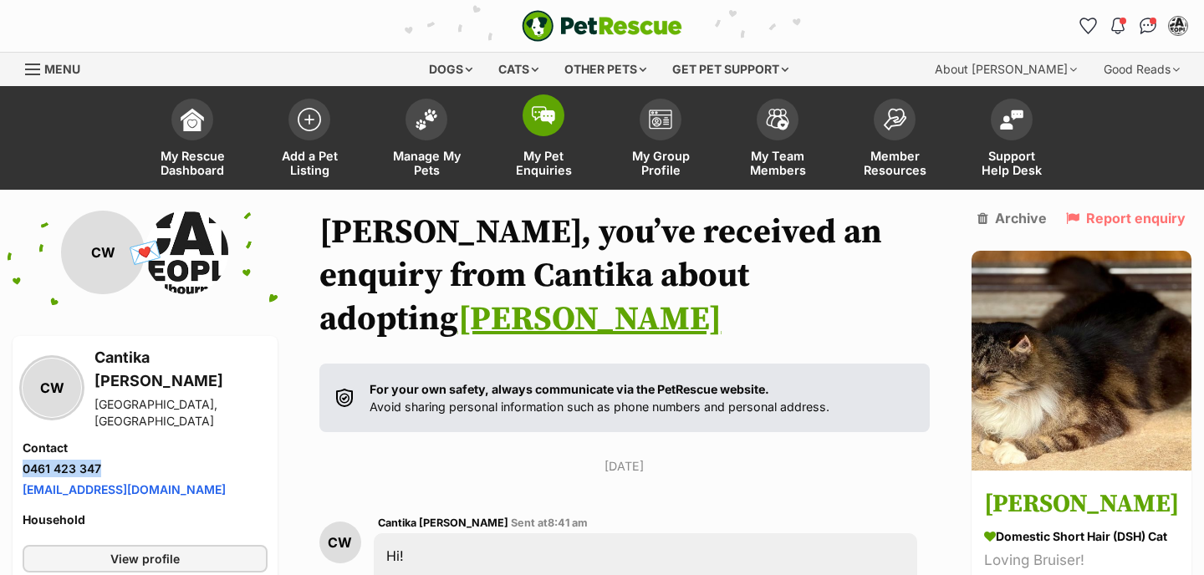
click at [528, 131] on link "My Pet Enquiries" at bounding box center [543, 139] width 117 height 99
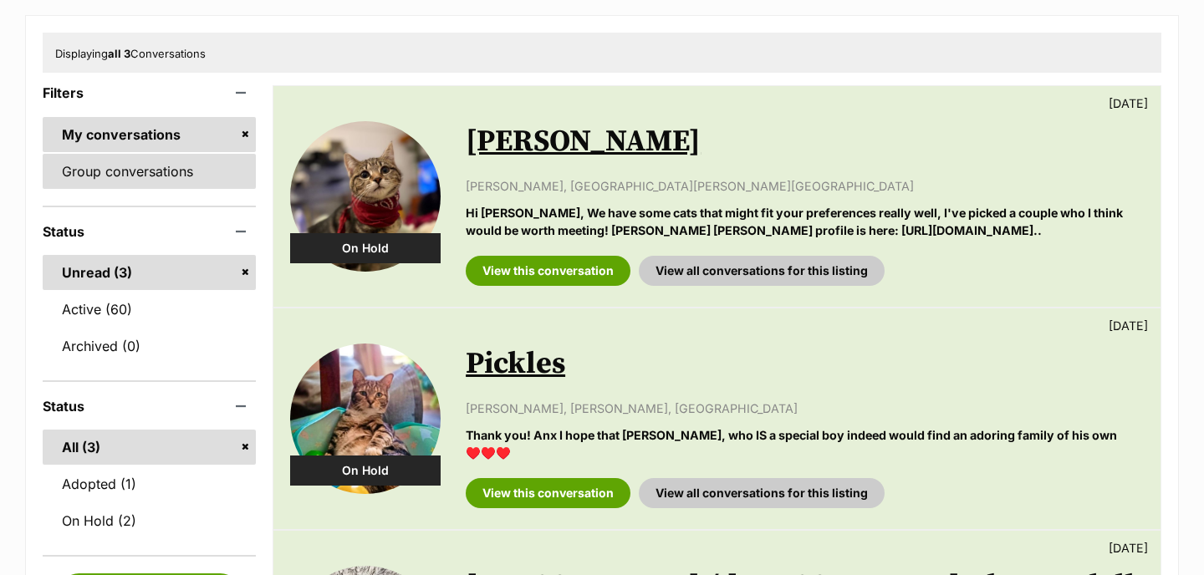
click at [170, 165] on link "Group conversations" at bounding box center [149, 171] width 213 height 35
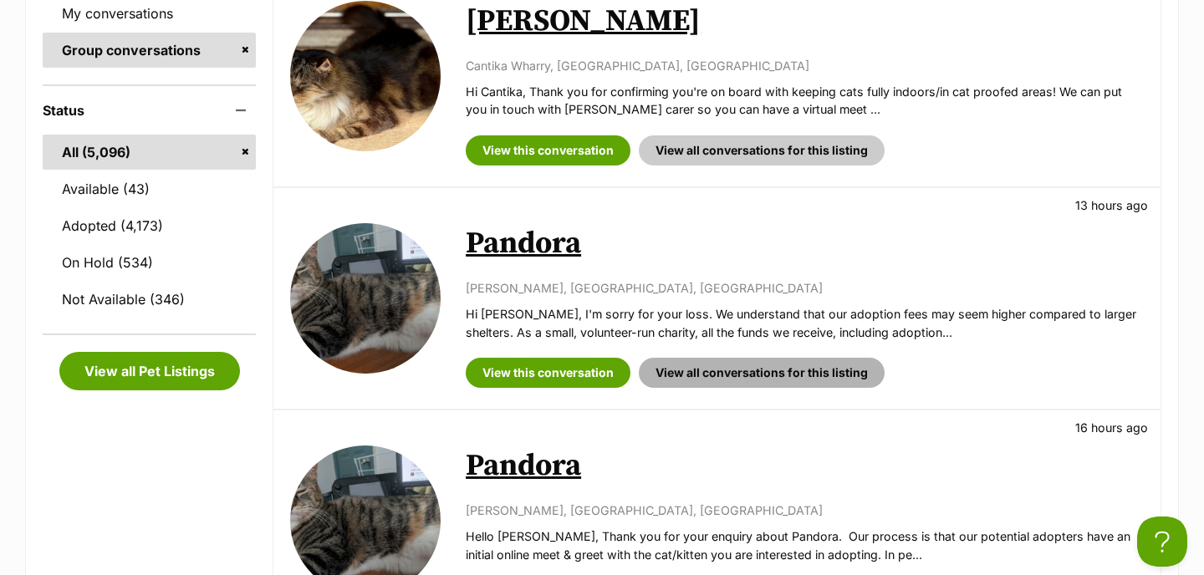
scroll to position [403, 0]
click at [551, 247] on link "Pandora" at bounding box center [523, 244] width 115 height 38
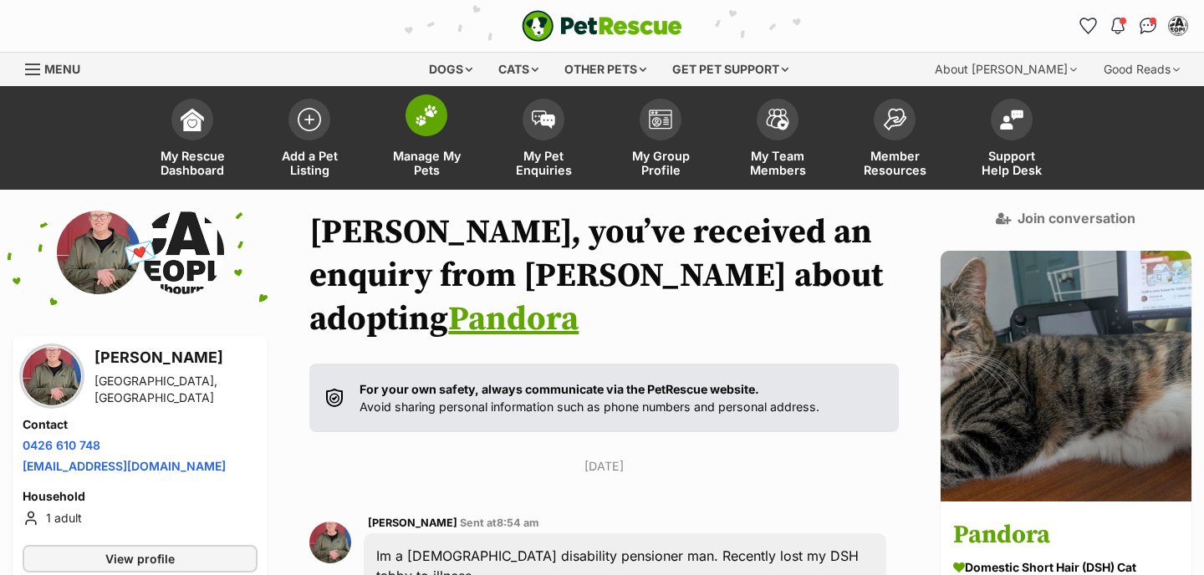
click at [433, 123] on img at bounding box center [426, 115] width 23 height 22
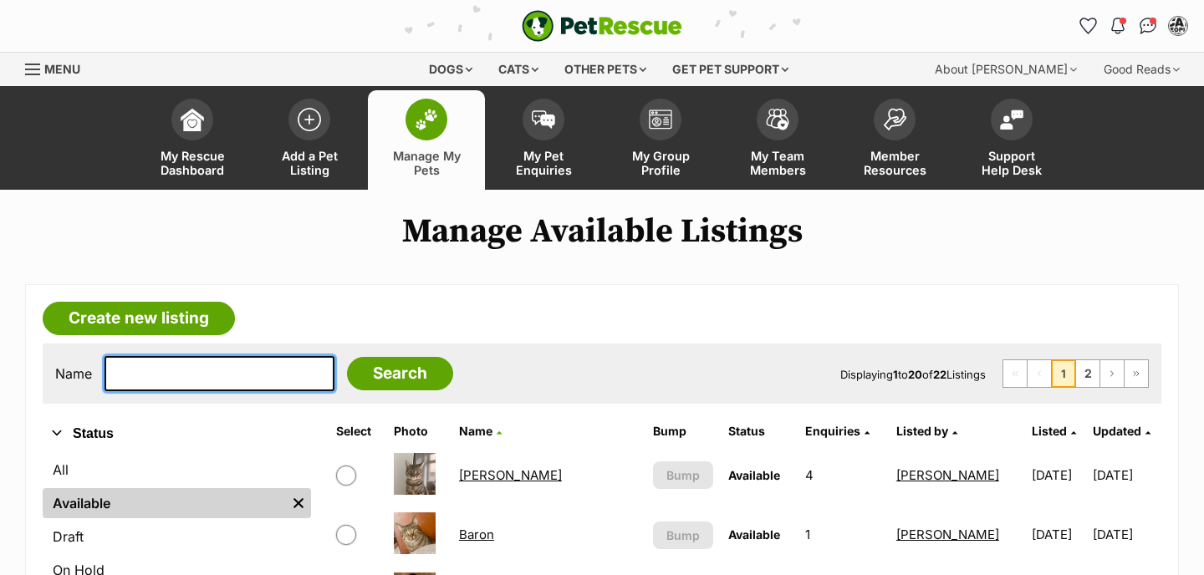
click at [269, 378] on input "text" at bounding box center [219, 373] width 230 height 35
type input "zeb"
click at [388, 373] on input "Search" at bounding box center [400, 373] width 106 height 33
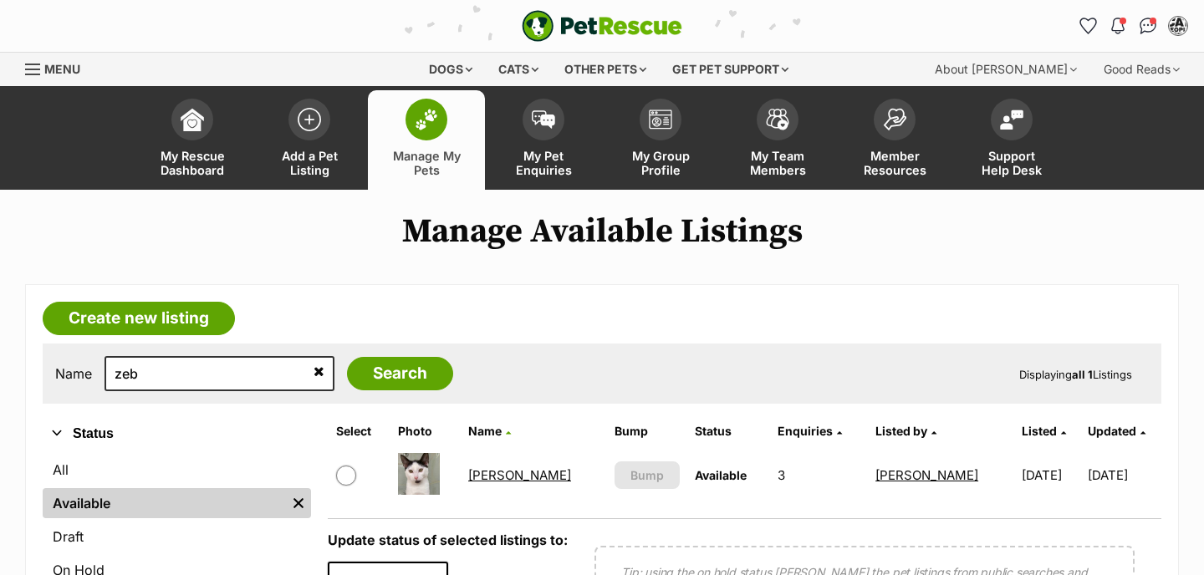
click at [502, 475] on link "[PERSON_NAME]" at bounding box center [519, 475] width 103 height 16
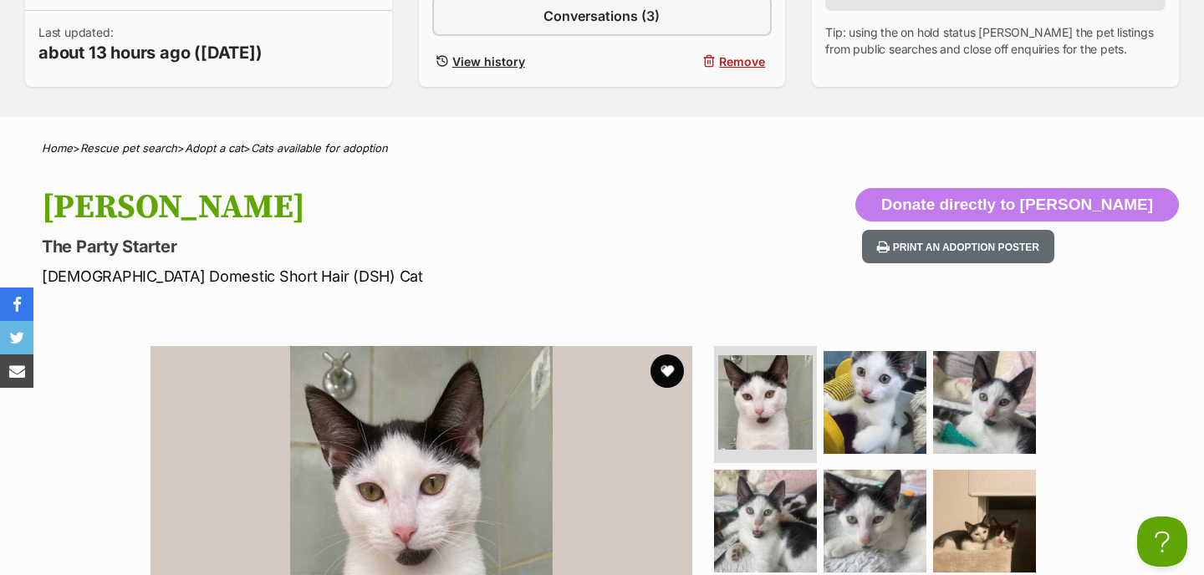
scroll to position [542, 0]
